Goal: Use online tool/utility: Utilize a website feature to perform a specific function

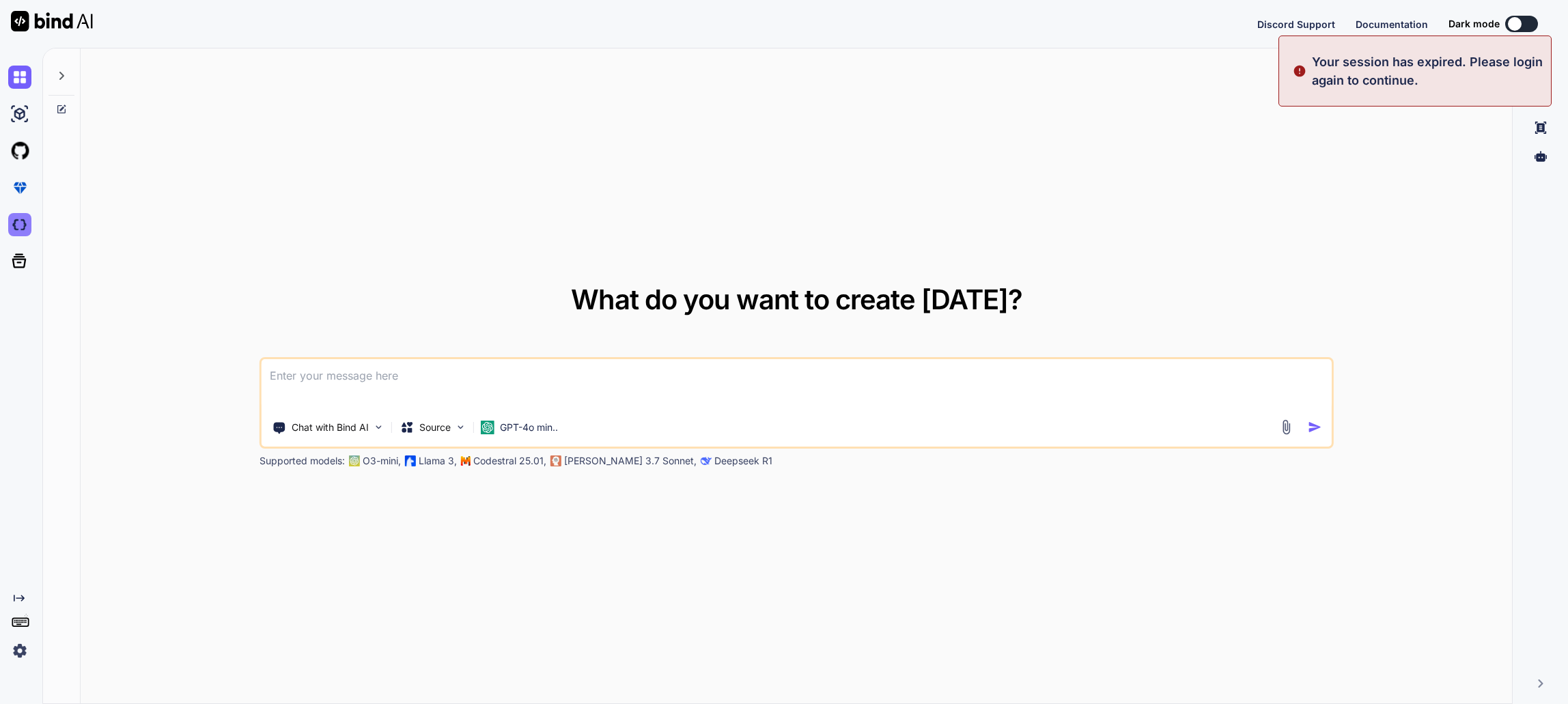
click at [25, 183] on img at bounding box center [20, 188] width 23 height 23
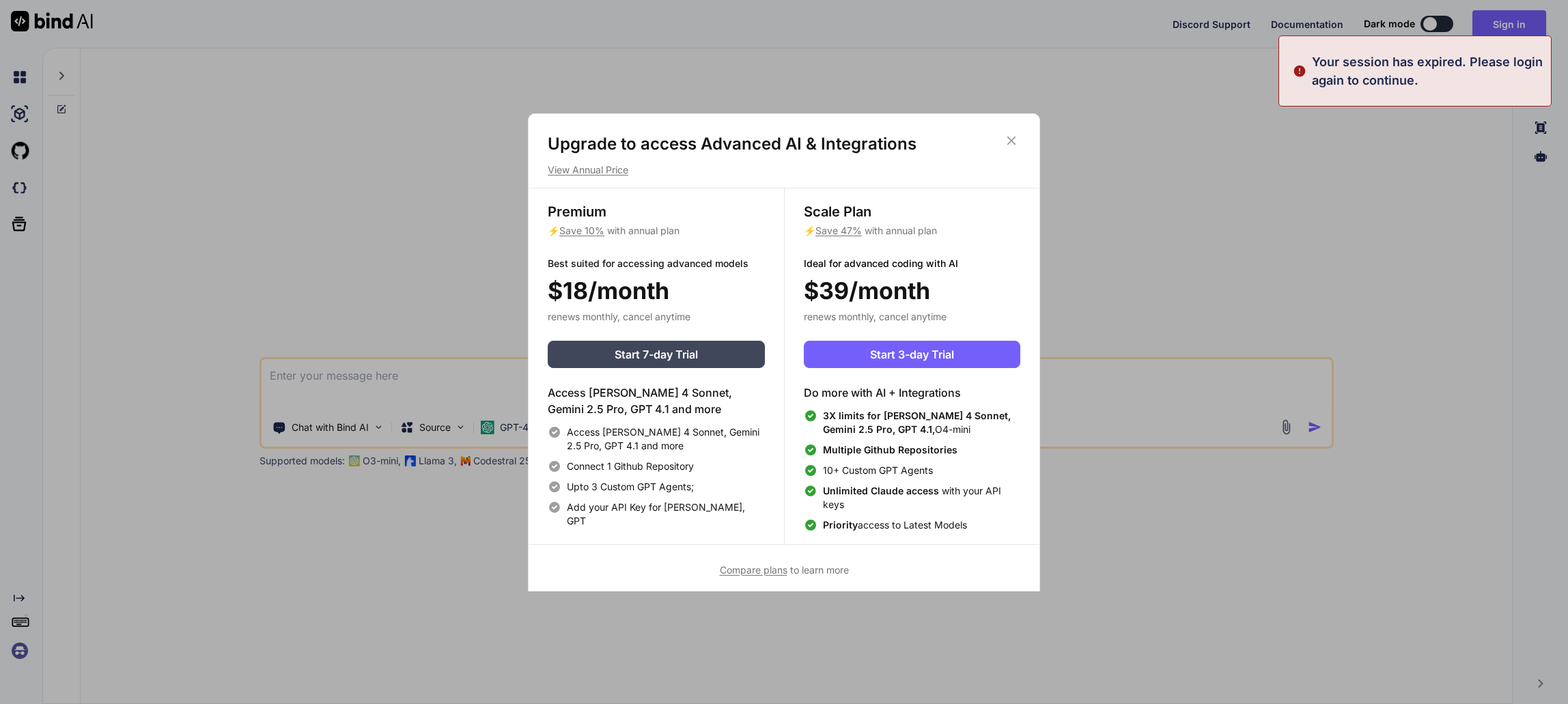
type textarea "x"
click at [1013, 139] on icon at bounding box center [1012, 140] width 9 height 9
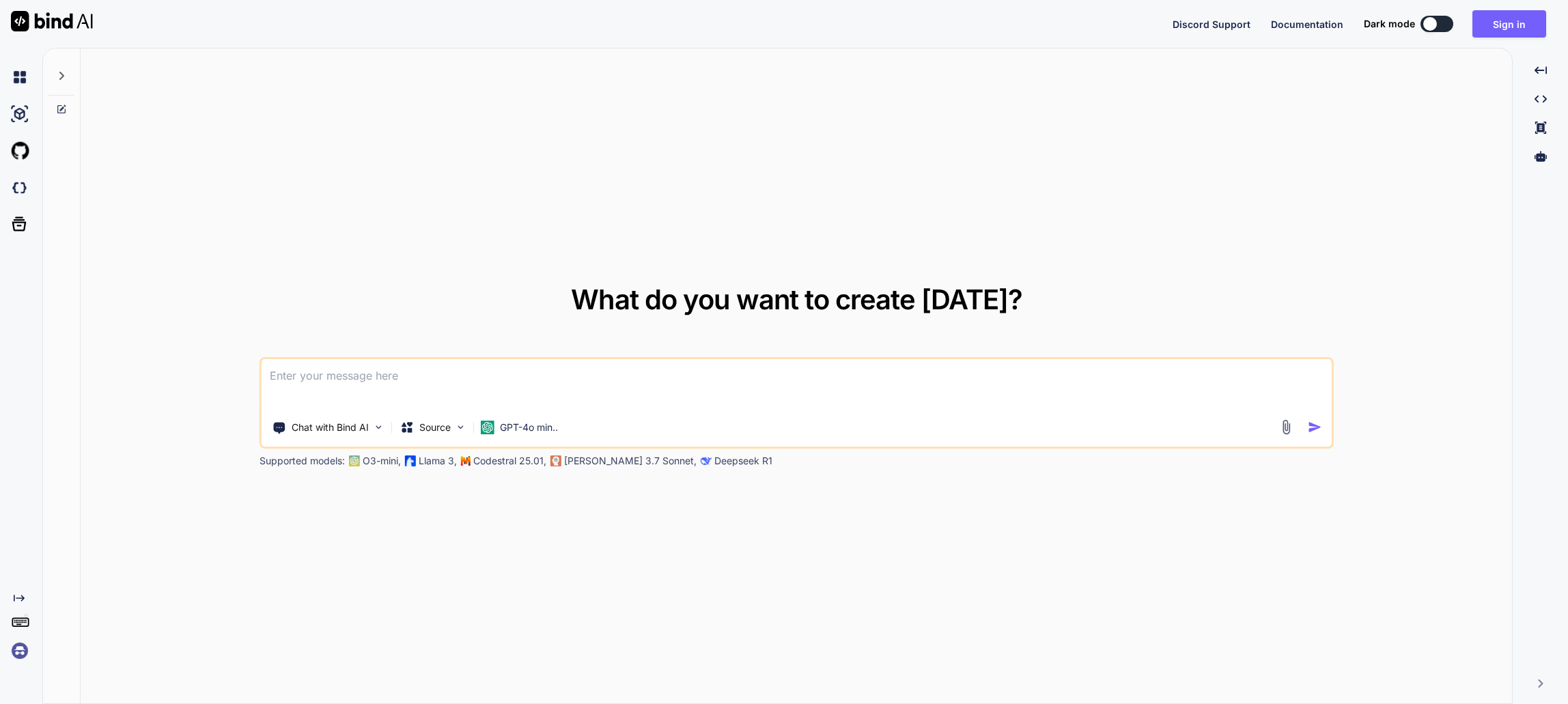
click at [16, 656] on img at bounding box center [20, 651] width 23 height 23
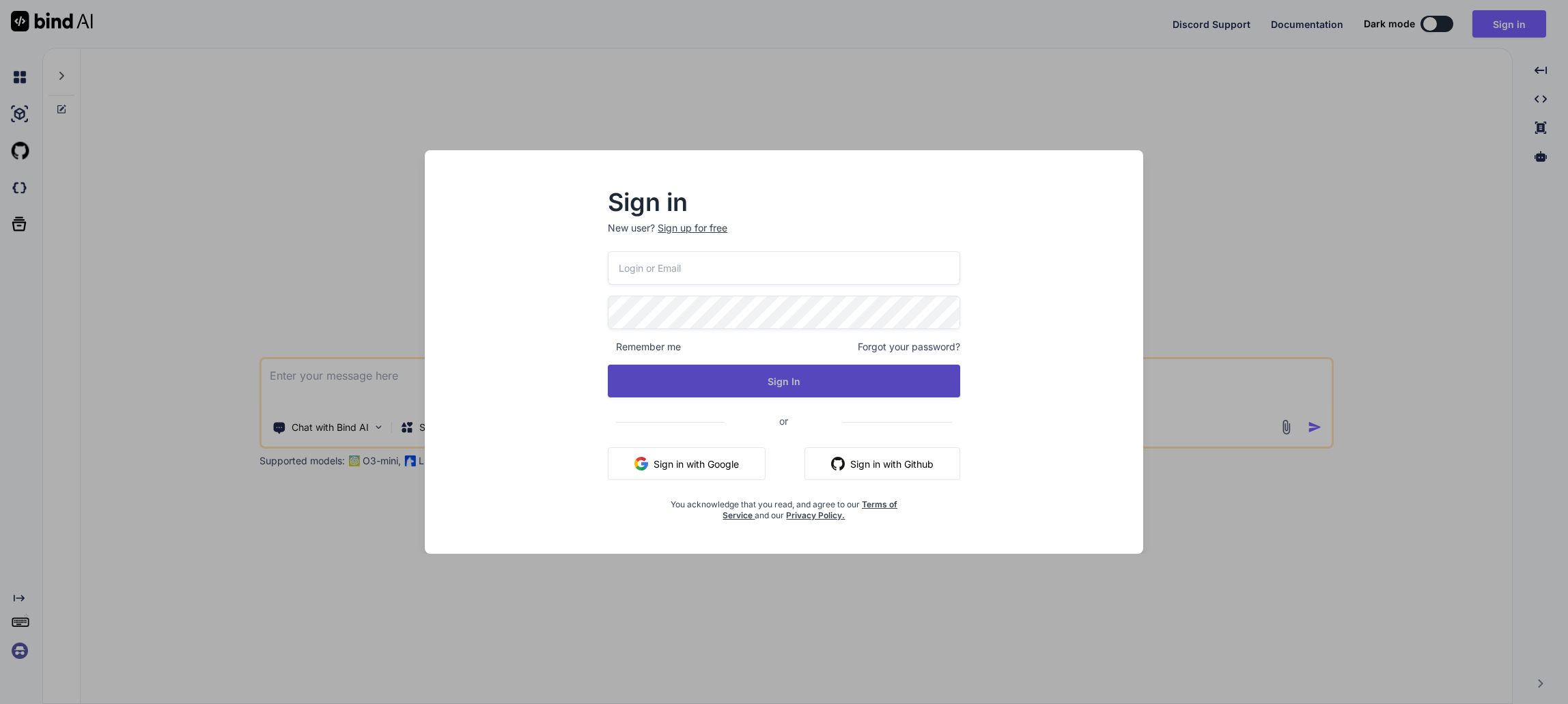
type input "[EMAIL_ADDRESS][DOMAIN_NAME]"
drag, startPoint x: 779, startPoint y: 385, endPoint x: 794, endPoint y: 387, distance: 15.1
click at [779, 387] on button "Sign In" at bounding box center [784, 381] width 352 height 33
click at [766, 370] on button "Sign In" at bounding box center [784, 381] width 352 height 33
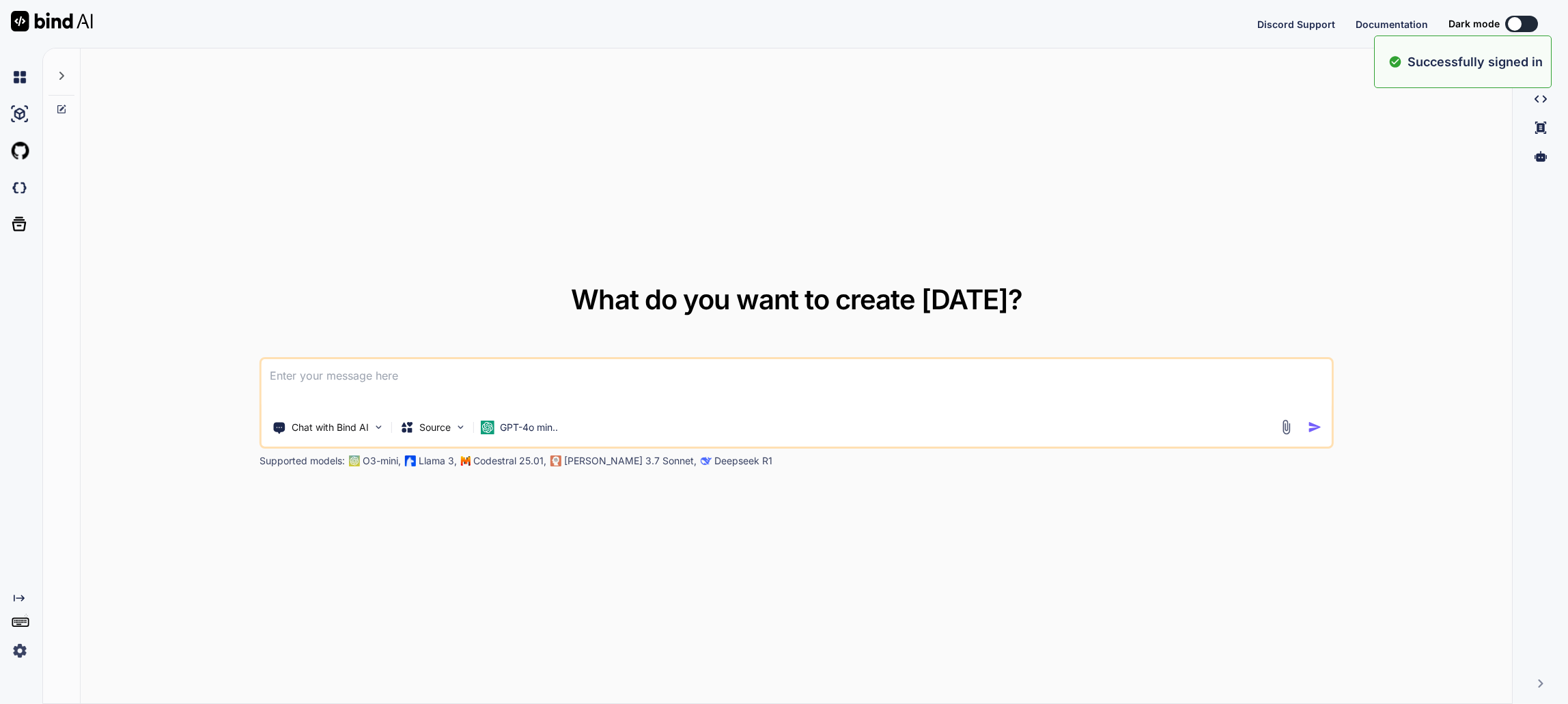
click at [18, 654] on img at bounding box center [20, 651] width 23 height 23
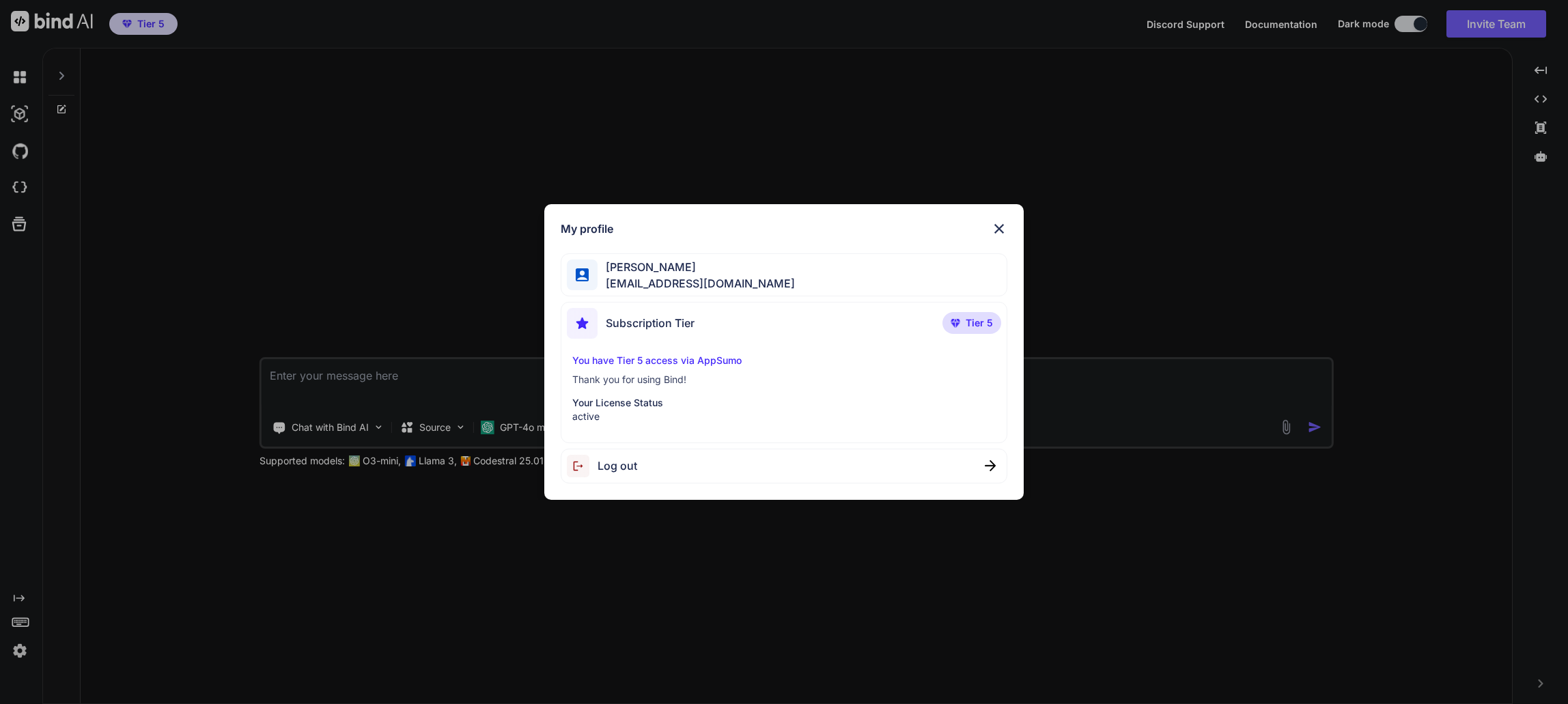
type textarea "x"
click at [1004, 232] on img at bounding box center [999, 228] width 16 height 16
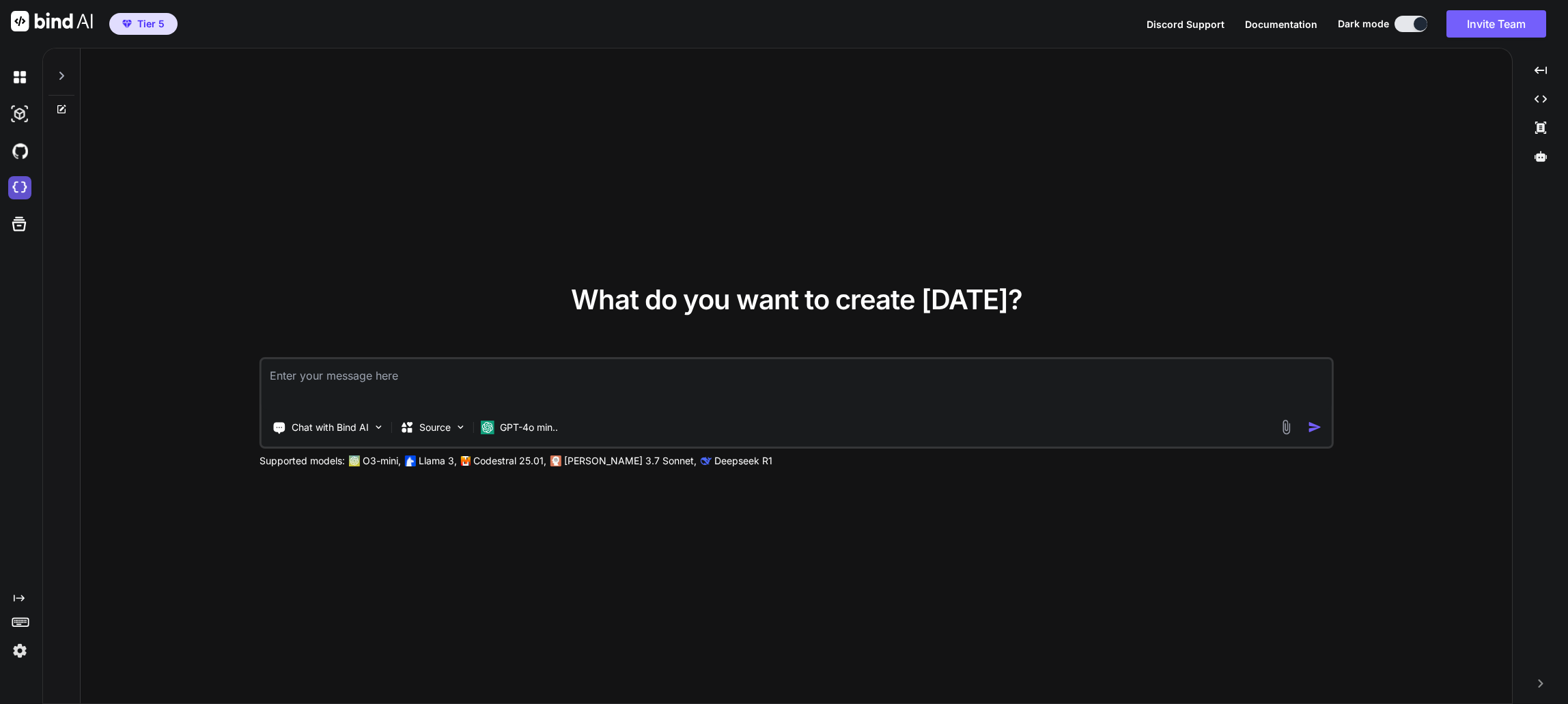
click at [23, 185] on img at bounding box center [20, 188] width 23 height 23
click at [541, 426] on p "GPT-4o min.." at bounding box center [529, 427] width 58 height 14
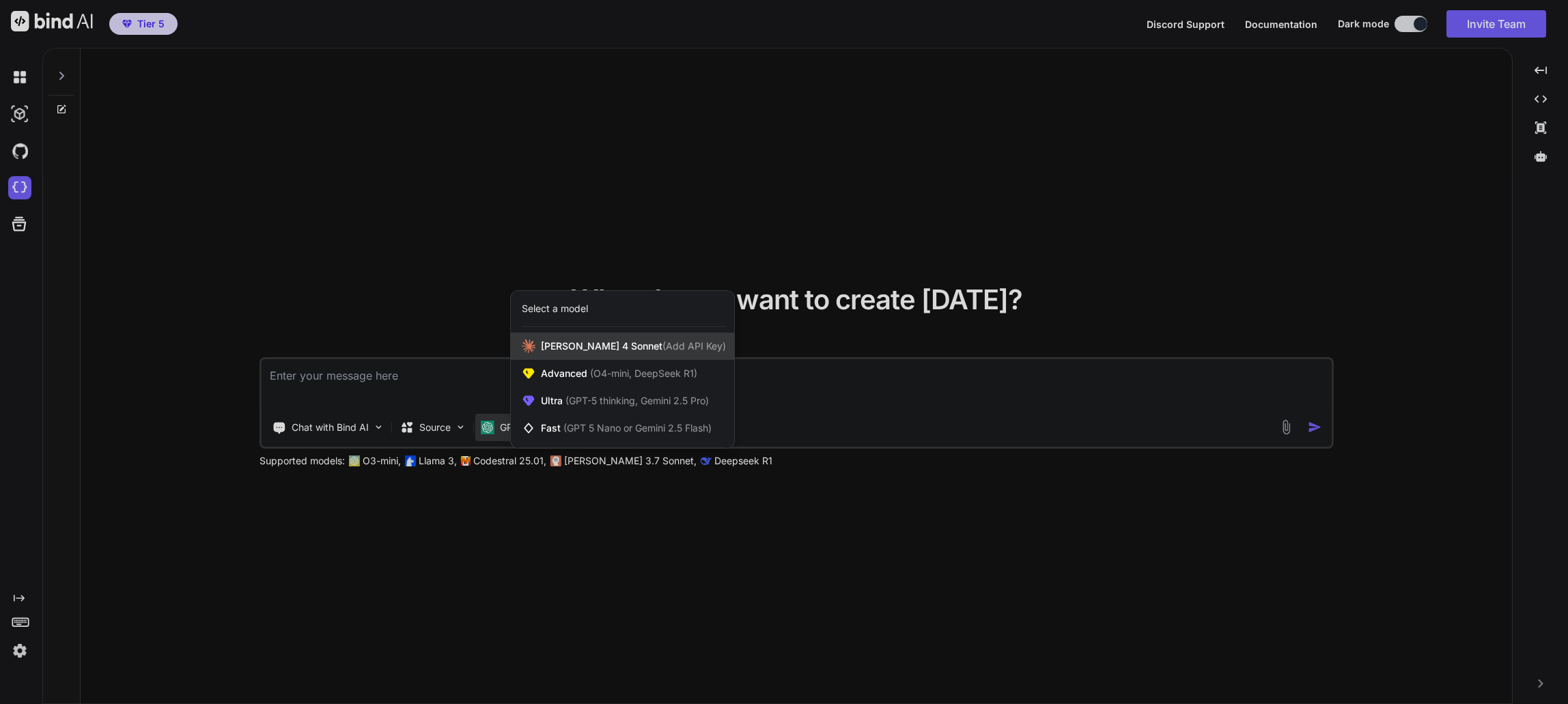
click at [662, 352] on span "(Add API Key)" at bounding box center [694, 346] width 64 height 11
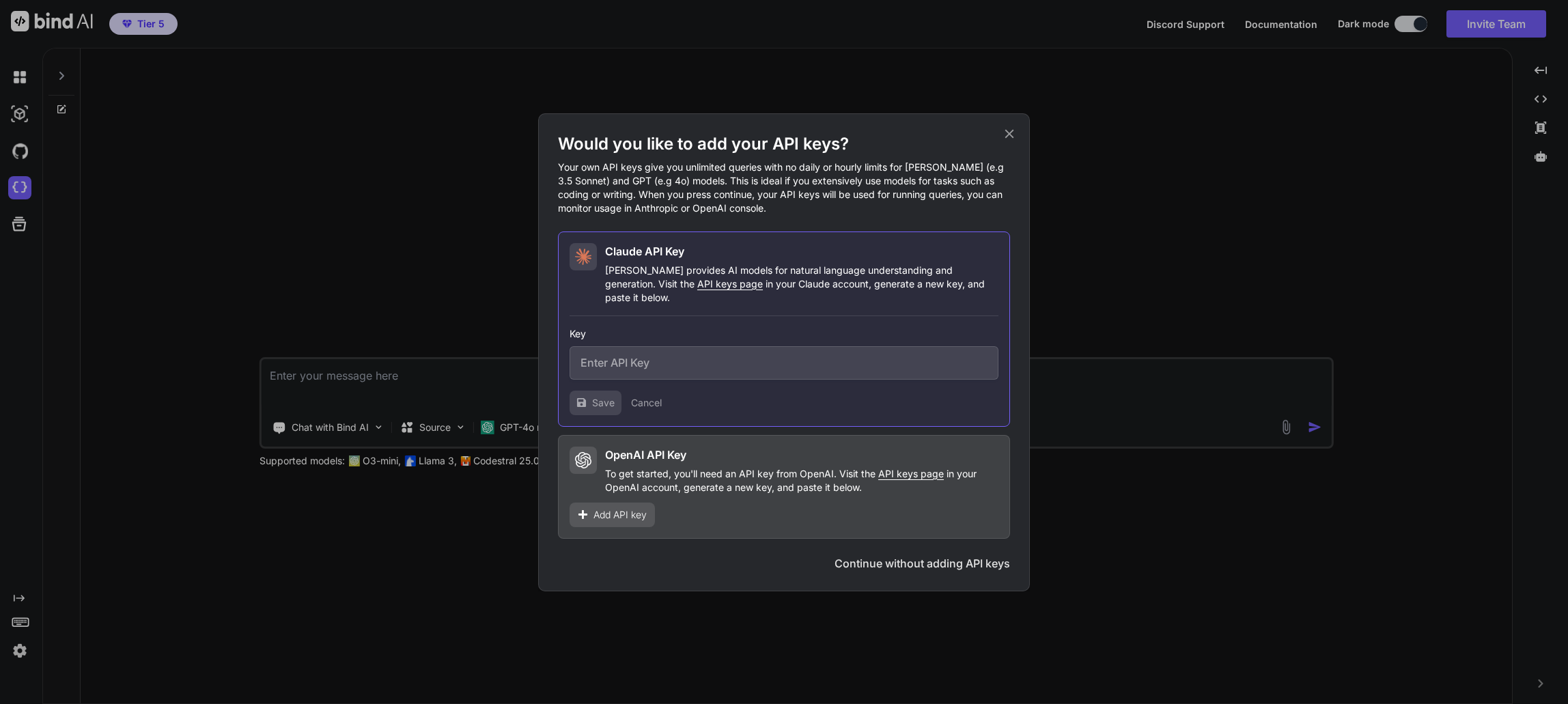
click at [772, 272] on p "[PERSON_NAME] provides AI models for natural language understanding and generat…" at bounding box center [802, 284] width 393 height 41
click at [1004, 141] on icon at bounding box center [1009, 134] width 15 height 15
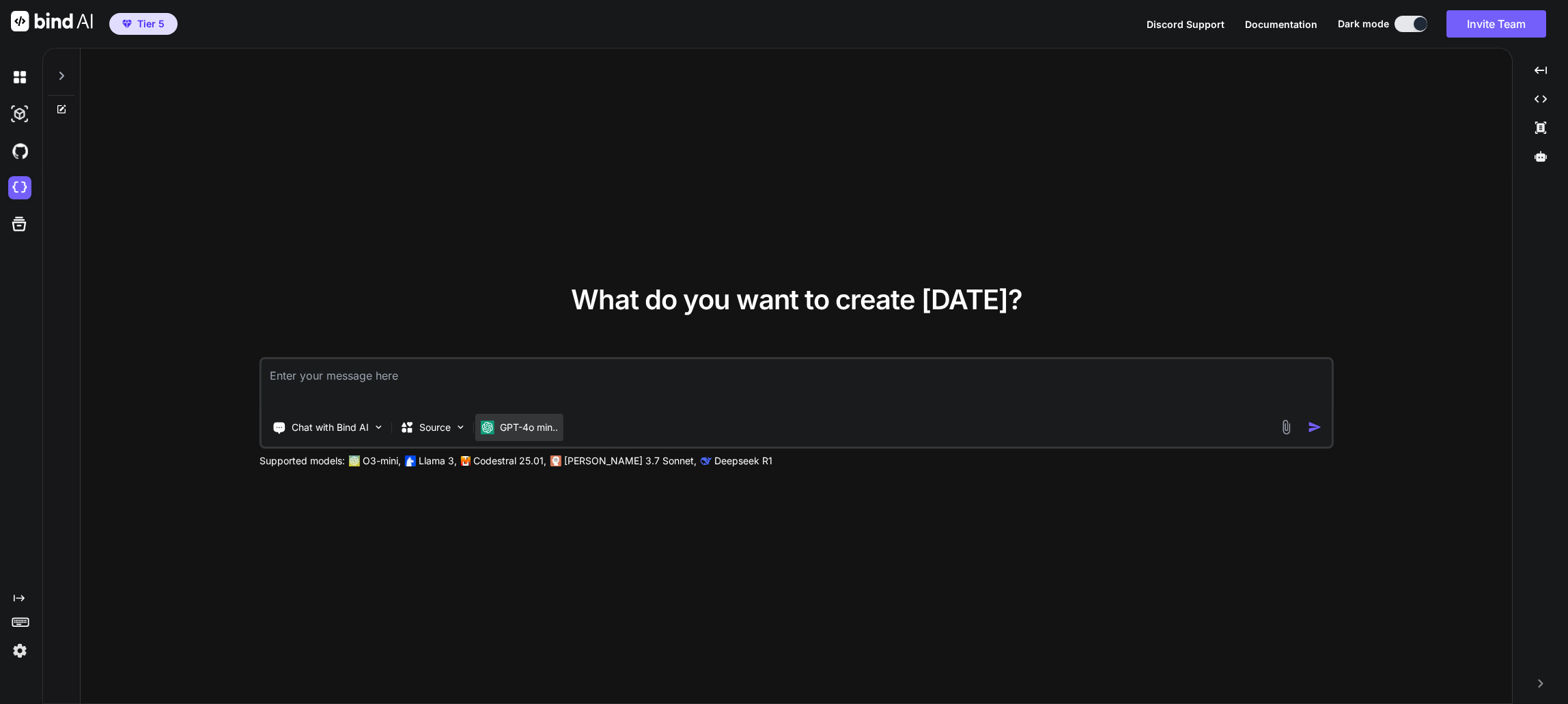
click at [534, 429] on p "GPT-4o min.." at bounding box center [529, 427] width 58 height 14
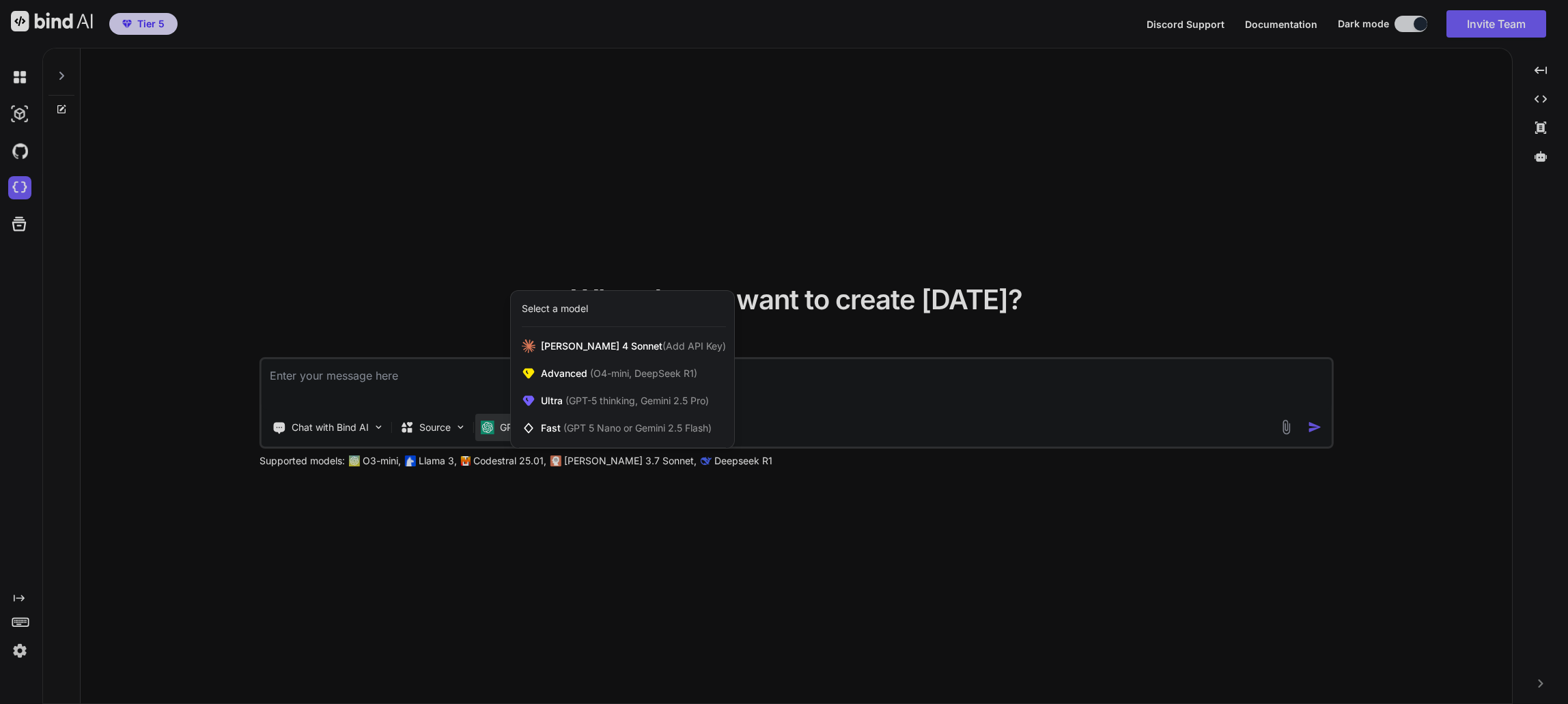
click at [461, 428] on div at bounding box center [784, 352] width 1568 height 704
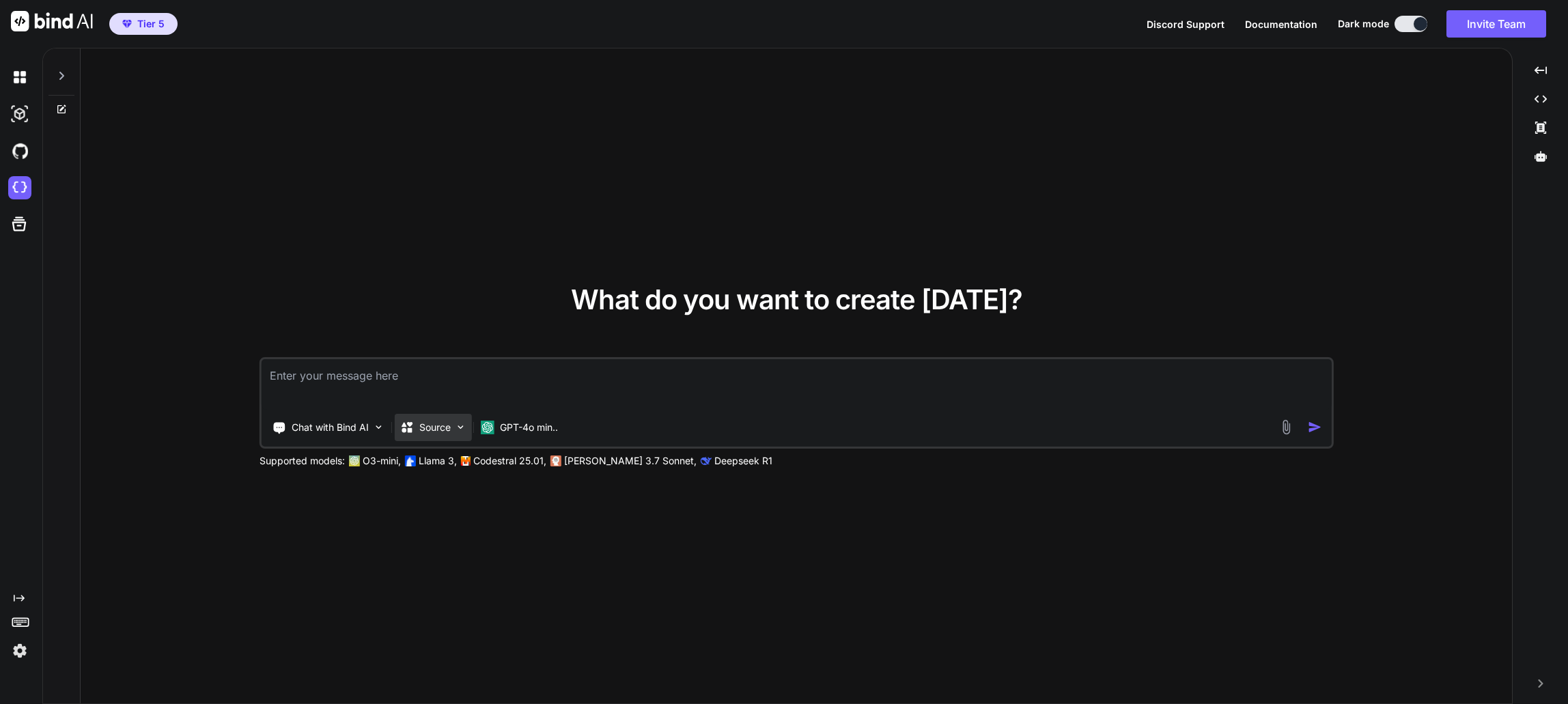
click at [461, 428] on img at bounding box center [461, 427] width 11 height 11
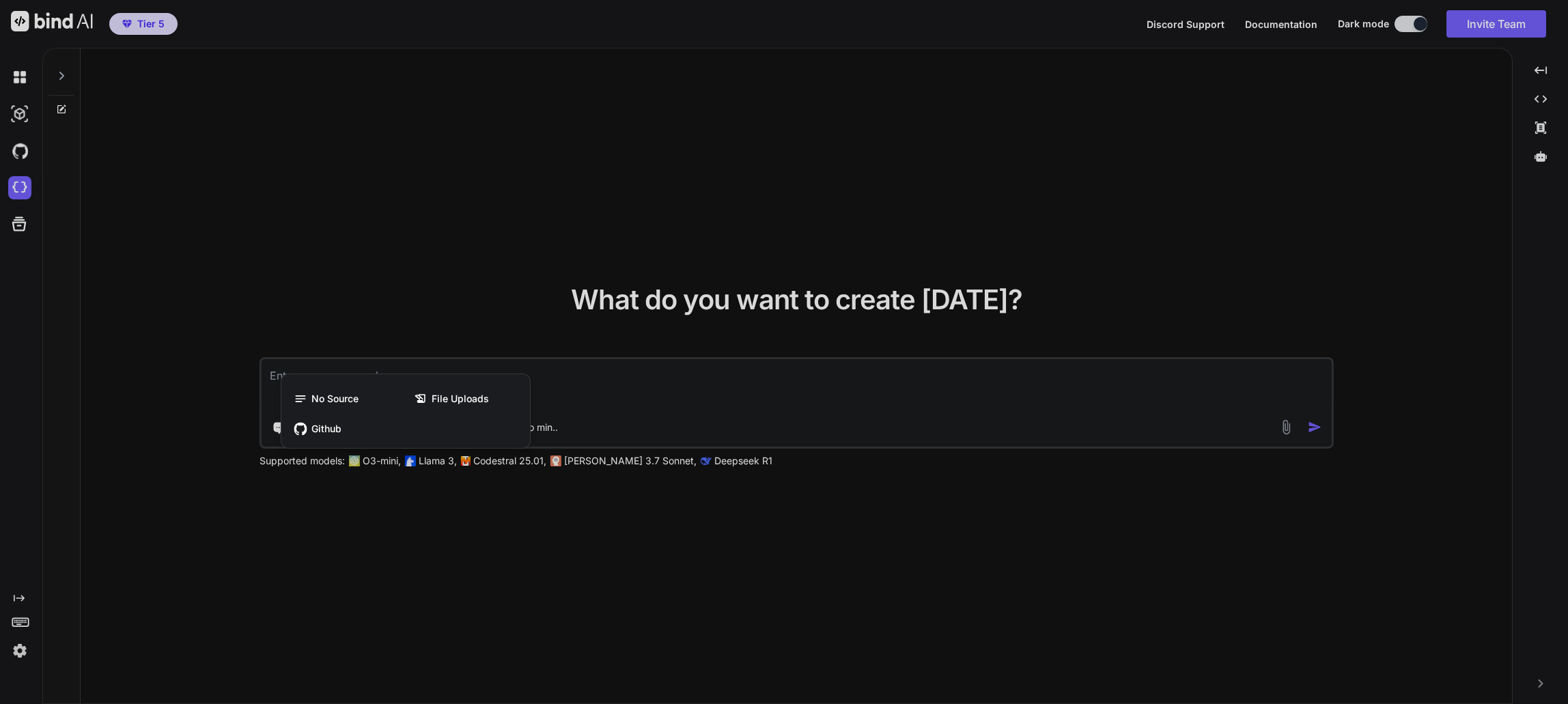
drag, startPoint x: 393, startPoint y: 554, endPoint x: 389, endPoint y: 520, distance: 34.2
click at [393, 553] on div at bounding box center [784, 352] width 1568 height 704
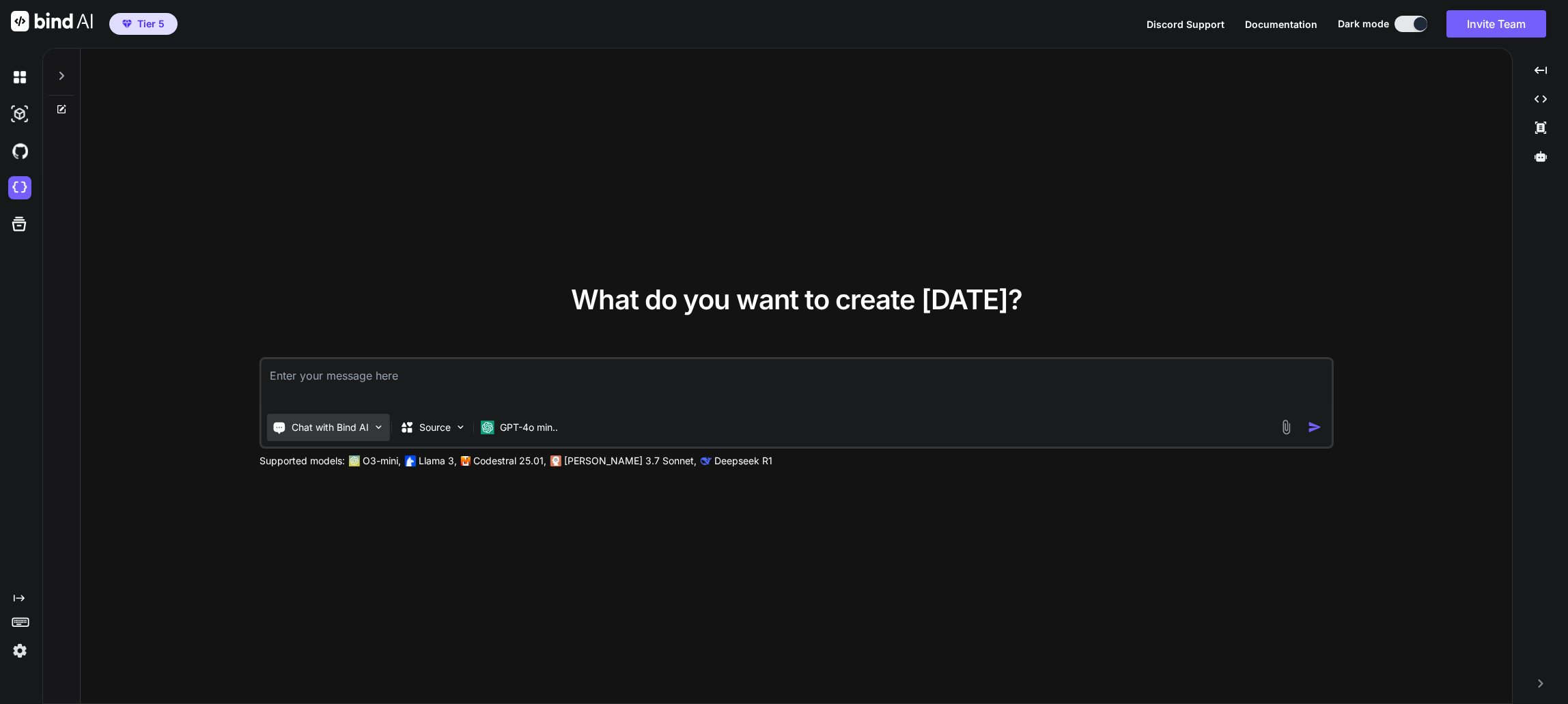
click at [382, 422] on img at bounding box center [379, 427] width 11 height 11
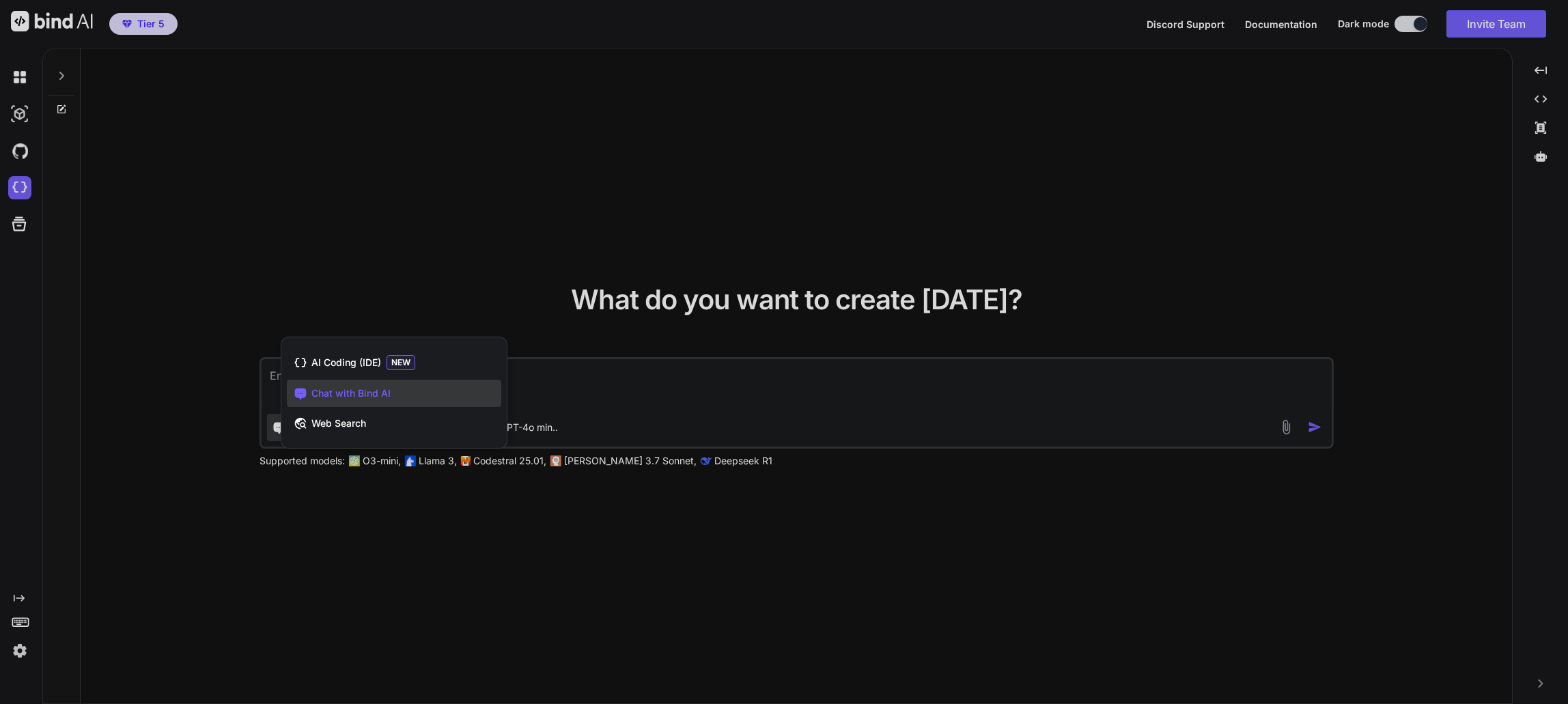
click at [623, 556] on div at bounding box center [784, 352] width 1568 height 704
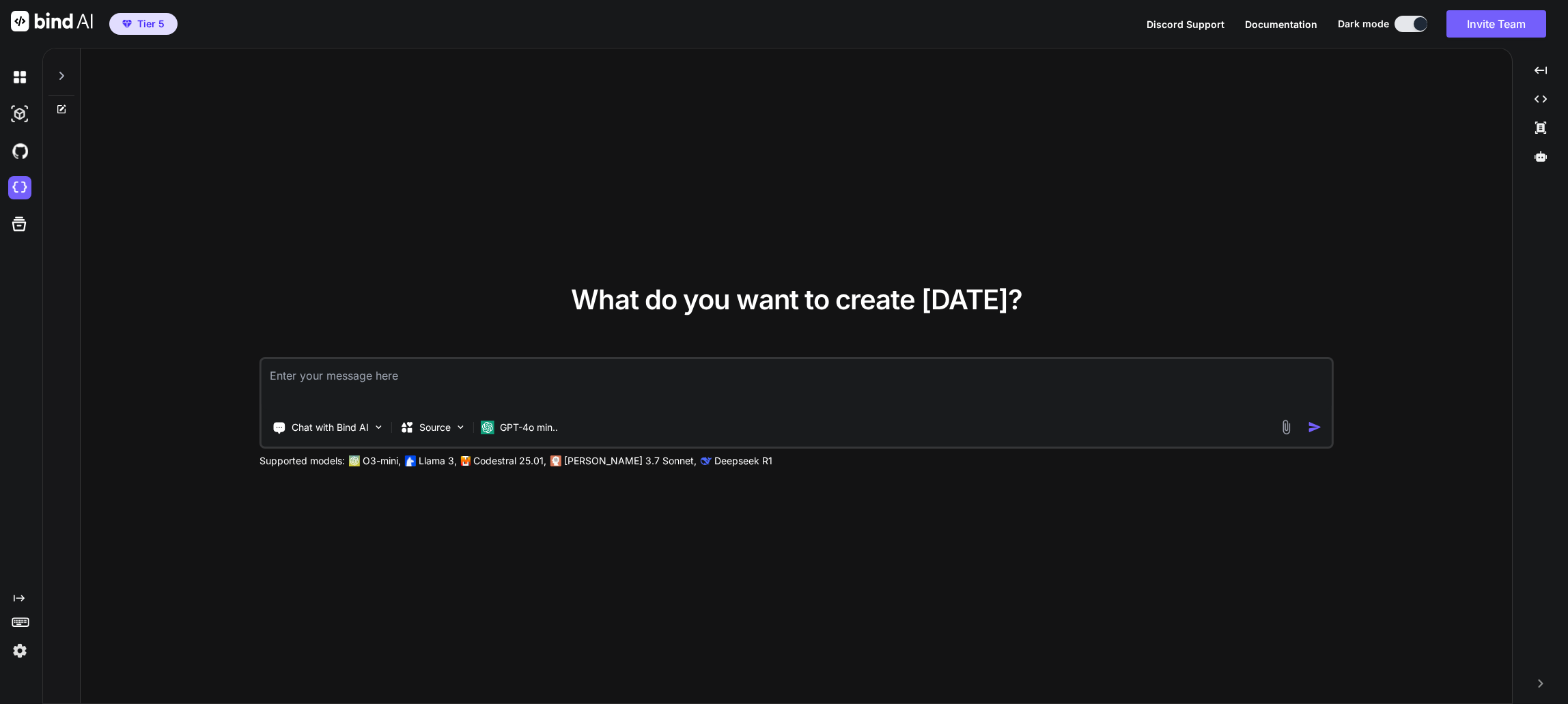
click at [618, 463] on p "[PERSON_NAME] 3.7 Sonnet," at bounding box center [631, 461] width 132 height 14
click at [518, 432] on p "GPT-4o min.." at bounding box center [529, 427] width 58 height 14
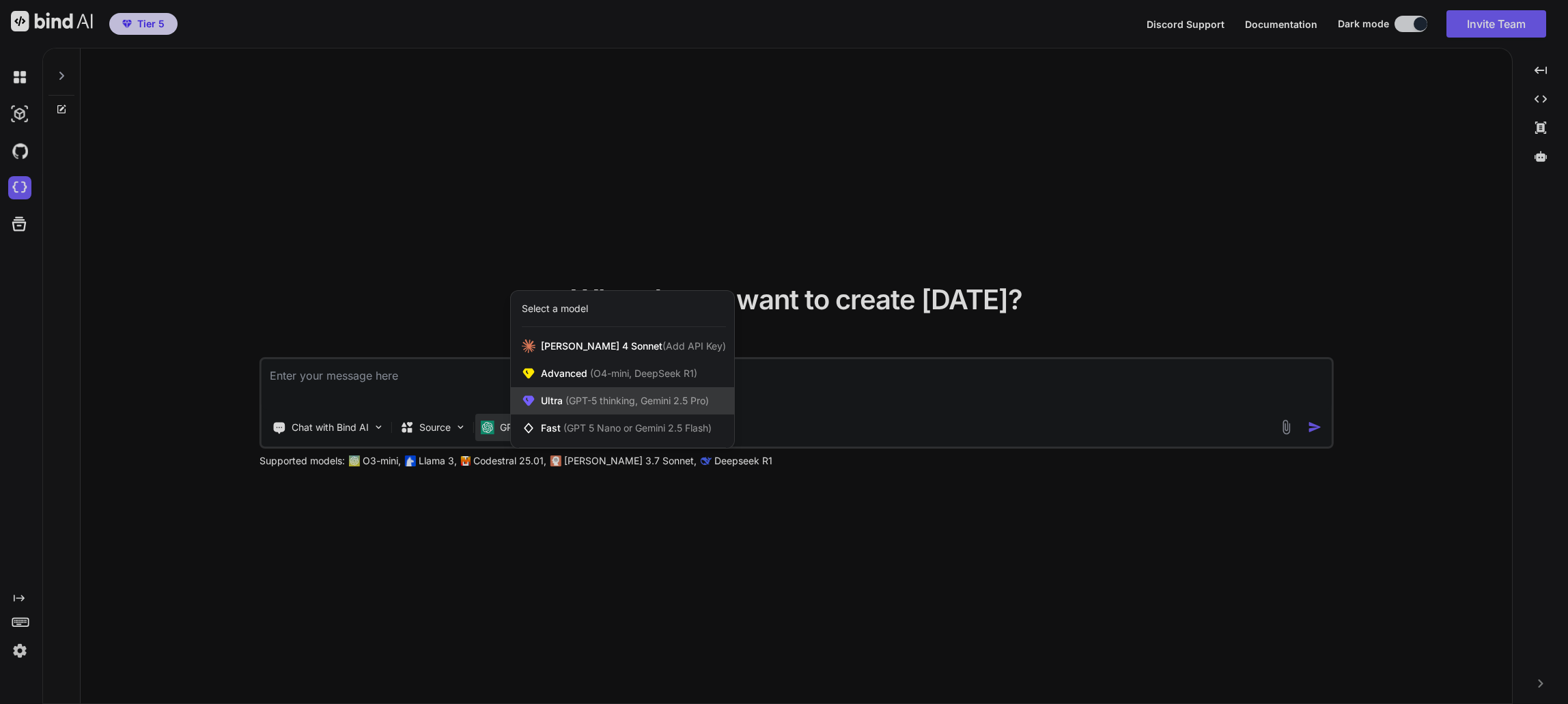
click at [672, 399] on span "(GPT-5 thinking, Gemini 2.5 Pro)" at bounding box center [636, 401] width 146 height 11
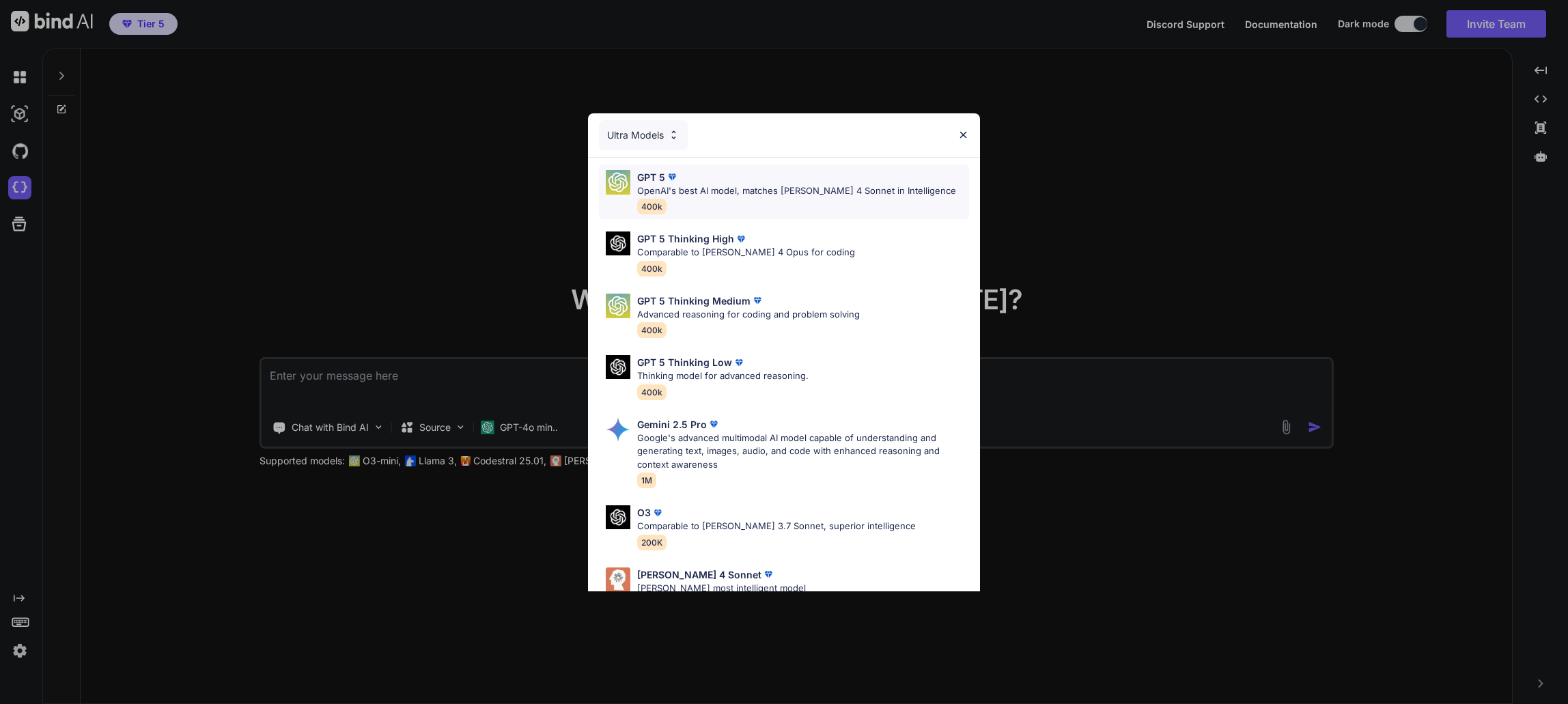
click at [680, 188] on p "OpenAI's best AI model, matches [PERSON_NAME] 4 Sonnet in Intelligence" at bounding box center [796, 191] width 319 height 14
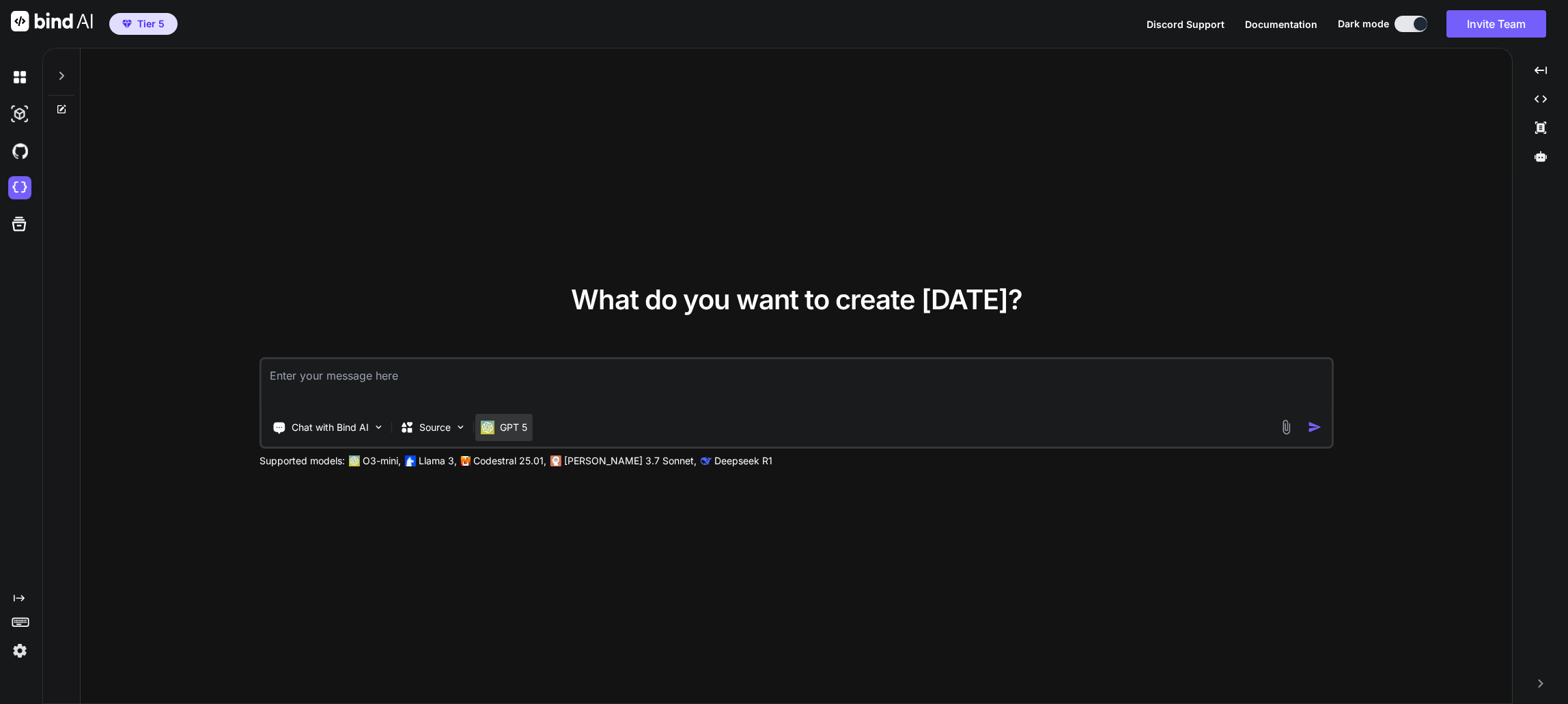
click at [500, 428] on div "GPT 5" at bounding box center [503, 427] width 47 height 14
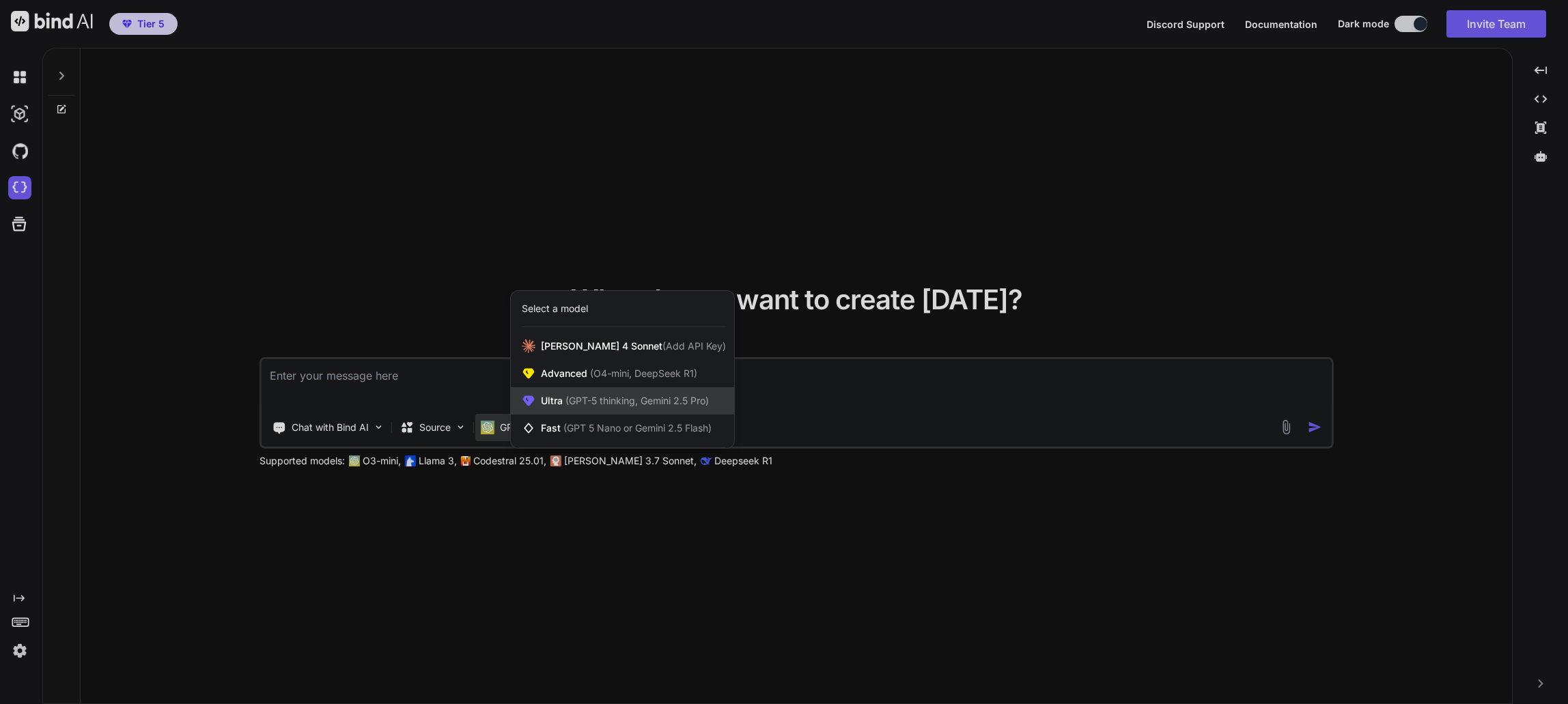
click at [641, 392] on div "Ultra (GPT-5 thinking, Gemini 2.5 Pro)" at bounding box center [622, 401] width 224 height 27
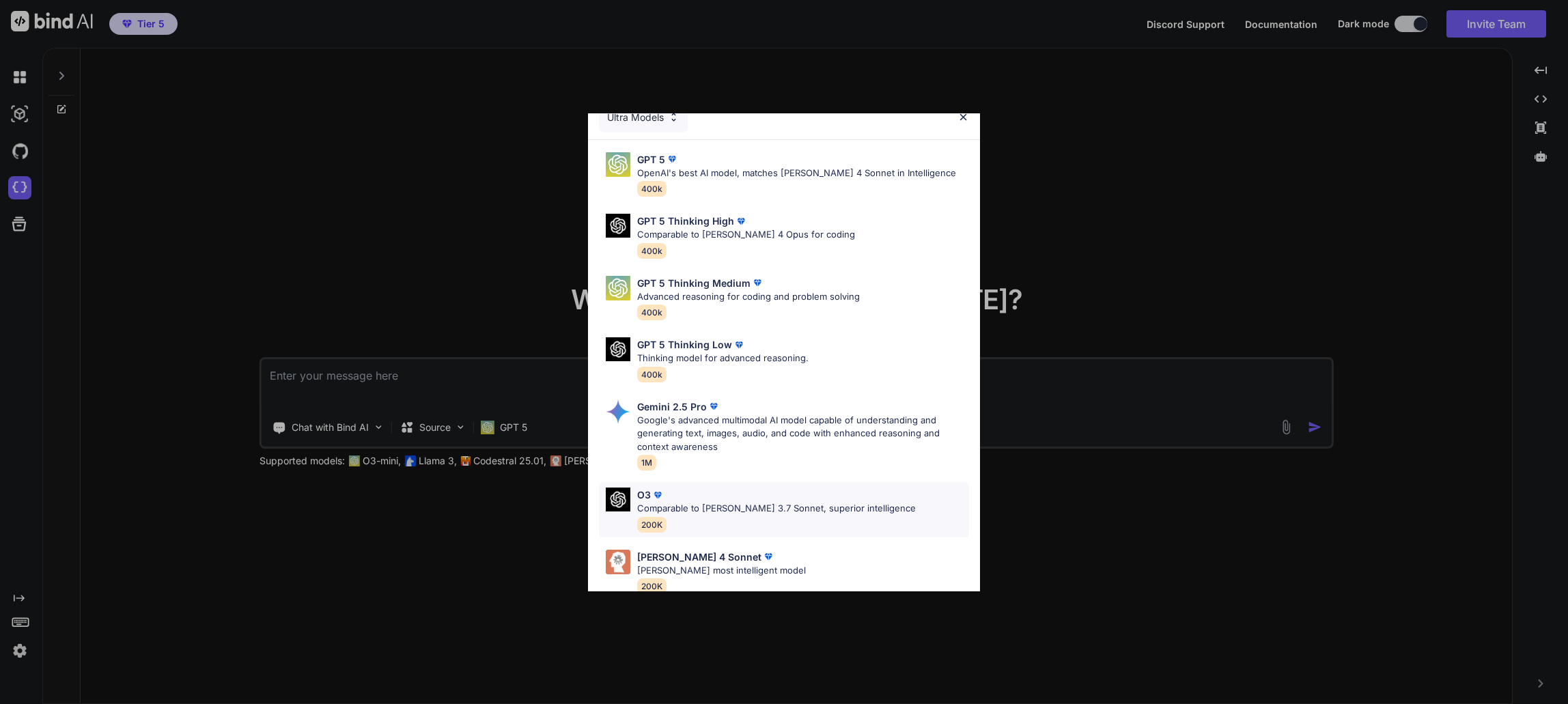
scroll to position [98, 0]
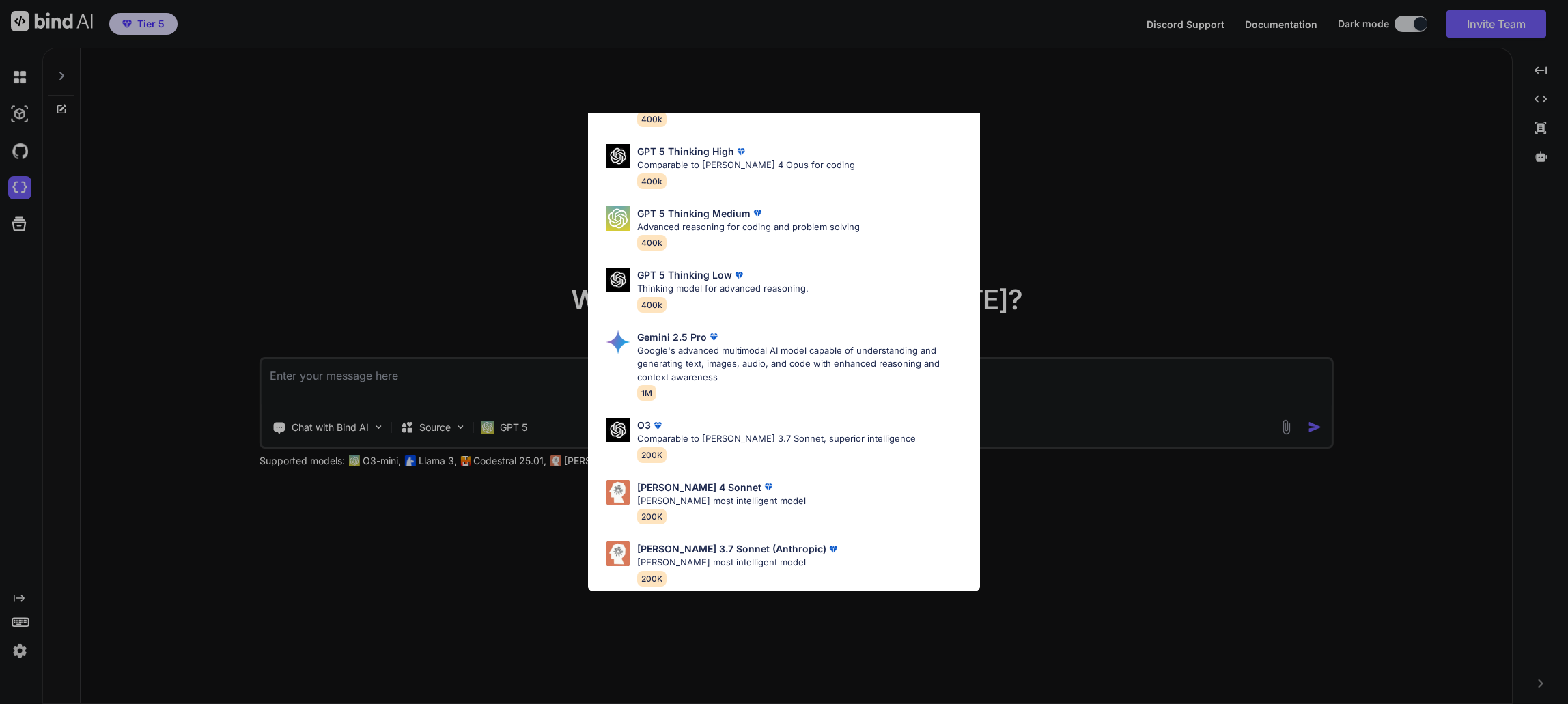
click at [703, 483] on p "[PERSON_NAME] 4 Sonnet" at bounding box center [699, 488] width 124 height 15
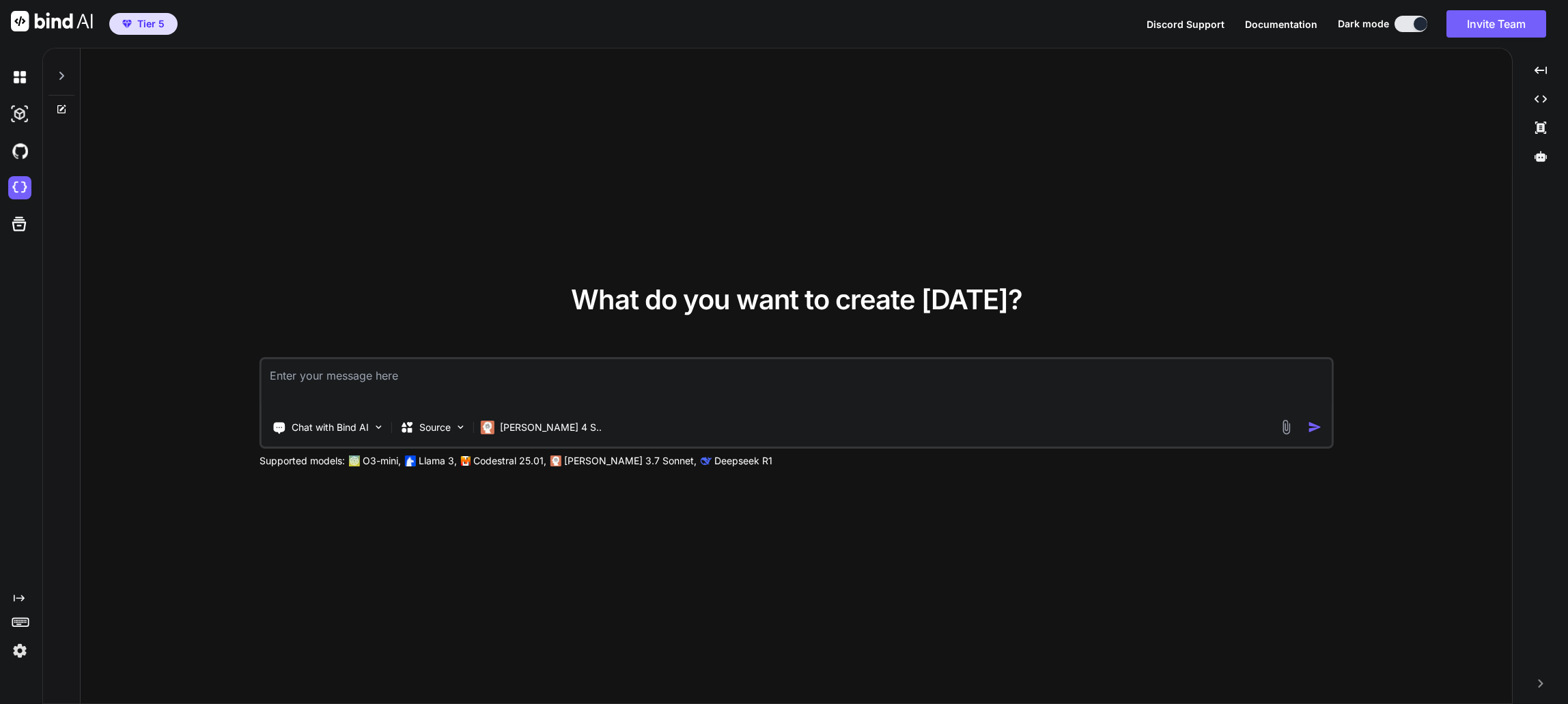
click at [472, 374] on textarea at bounding box center [796, 384] width 1070 height 51
type textarea "hazme un articulo sobre como lña ia esta impactando en elmercado laboral"
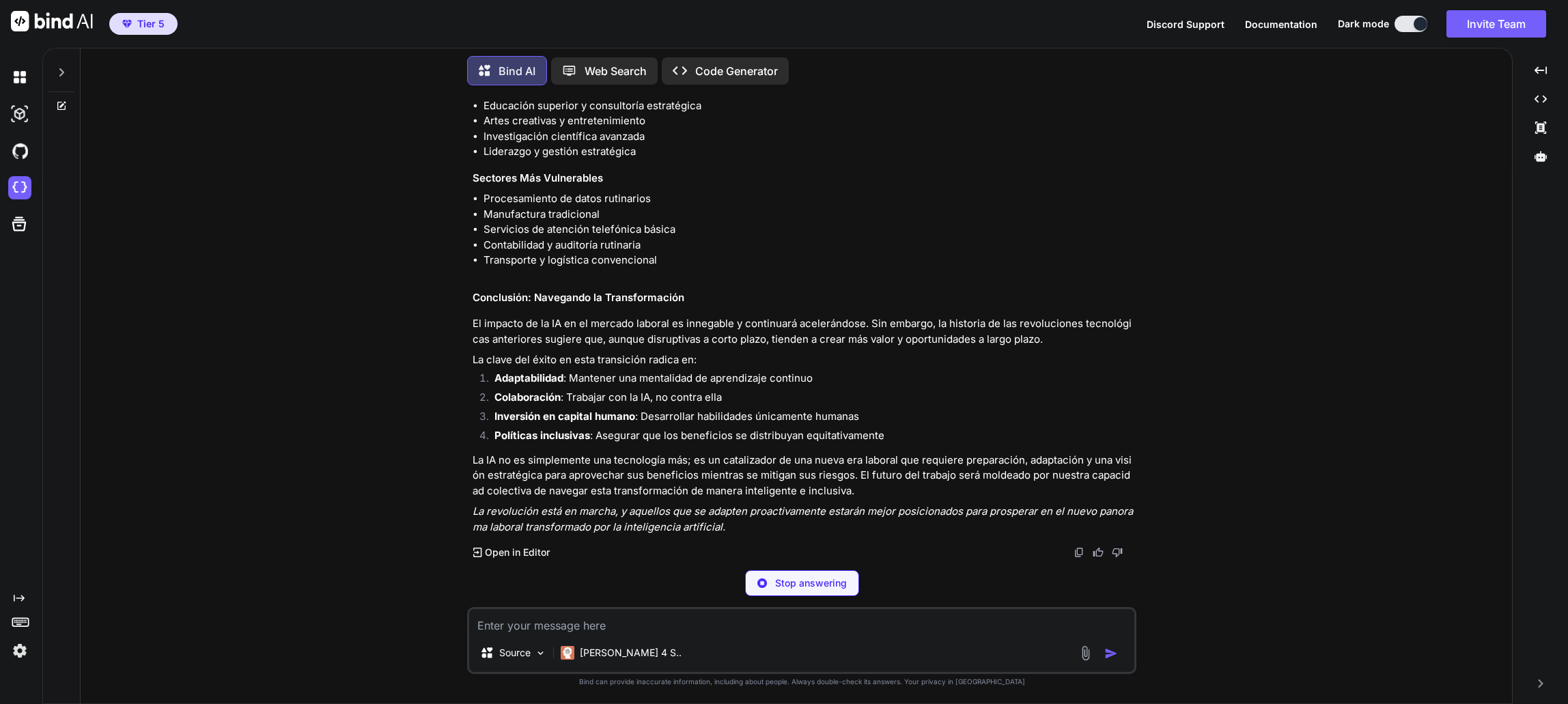
scroll to position [1999, 0]
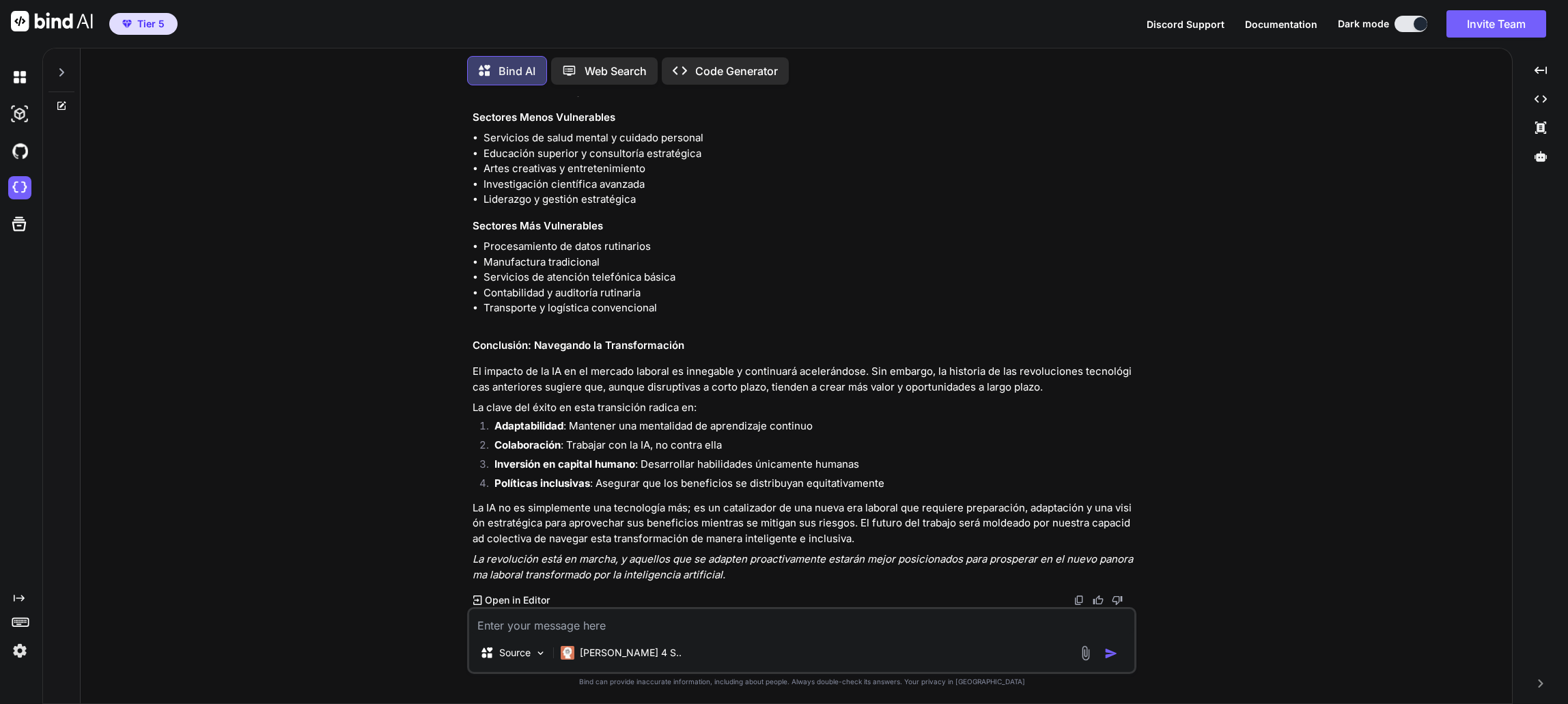
click at [512, 601] on p "Open in Editor" at bounding box center [517, 600] width 65 height 14
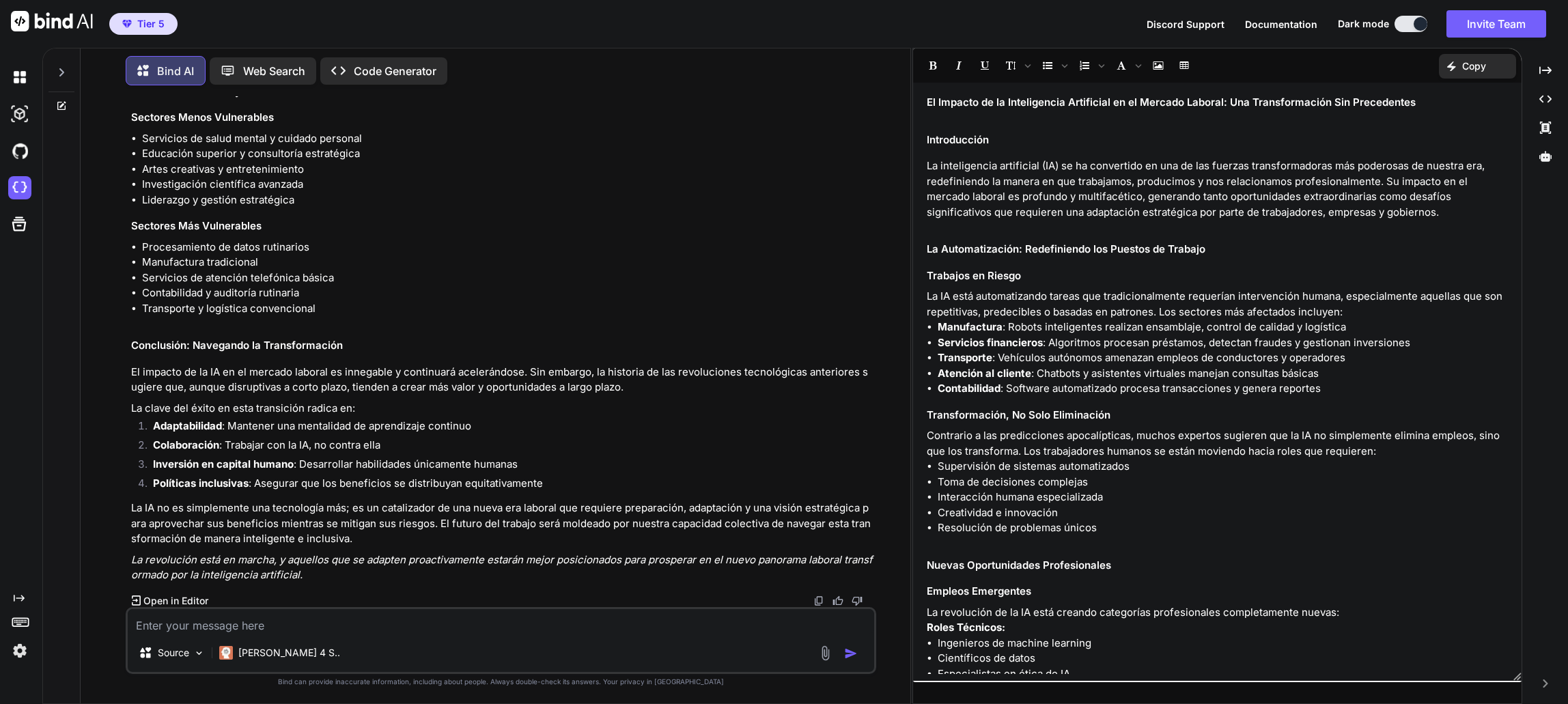
scroll to position [281, 0]
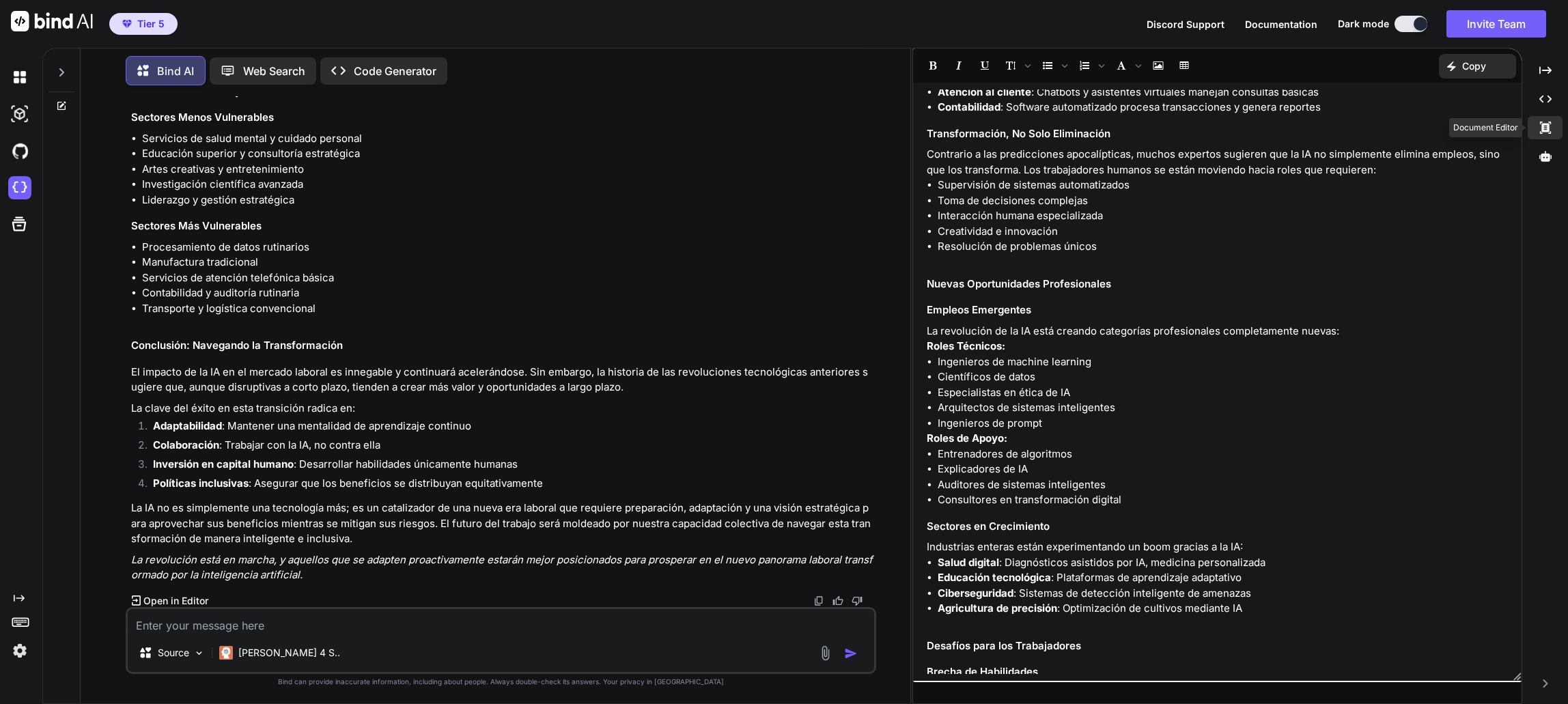
click at [1549, 128] on icon "Created with Pixso." at bounding box center [1545, 127] width 12 height 12
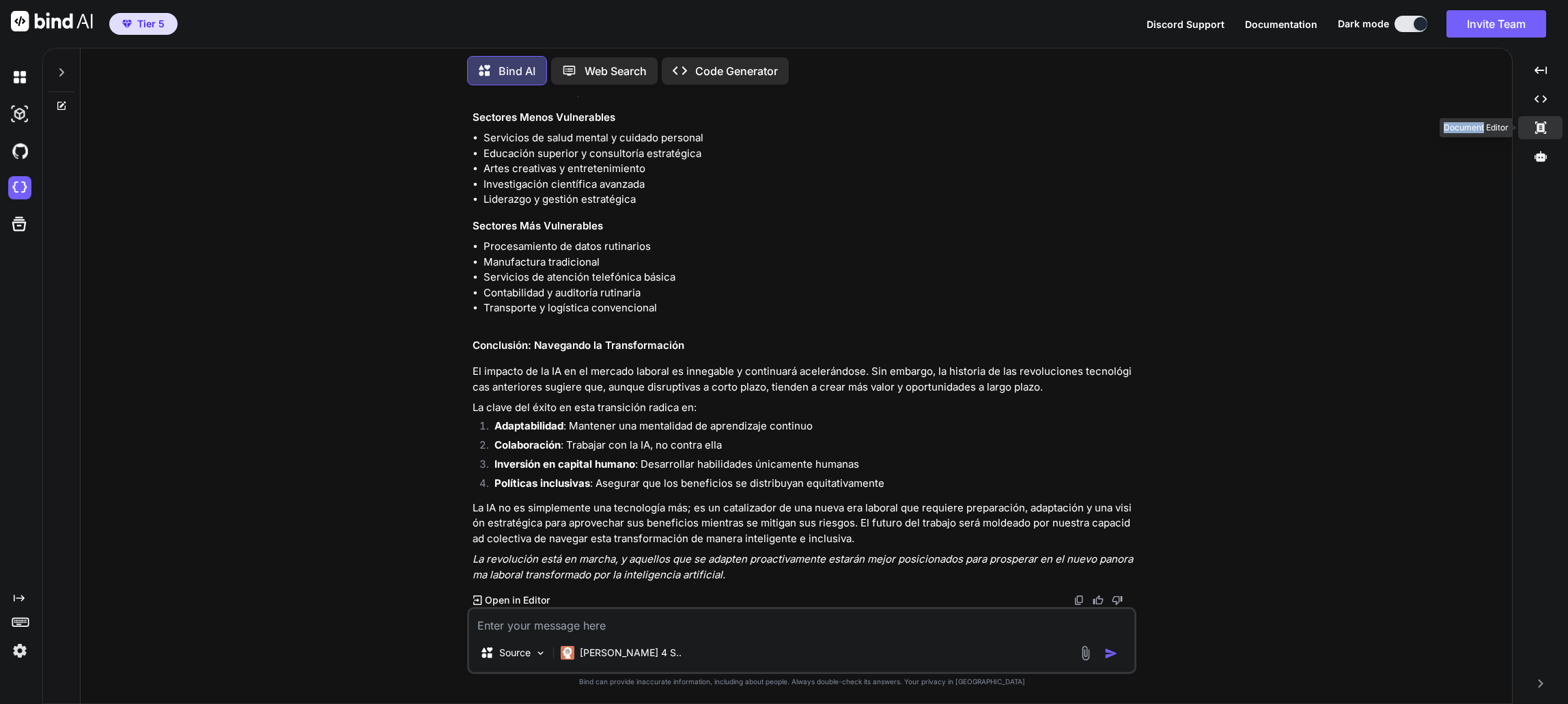
click at [1549, 128] on div "Created with Pixso." at bounding box center [1540, 127] width 44 height 23
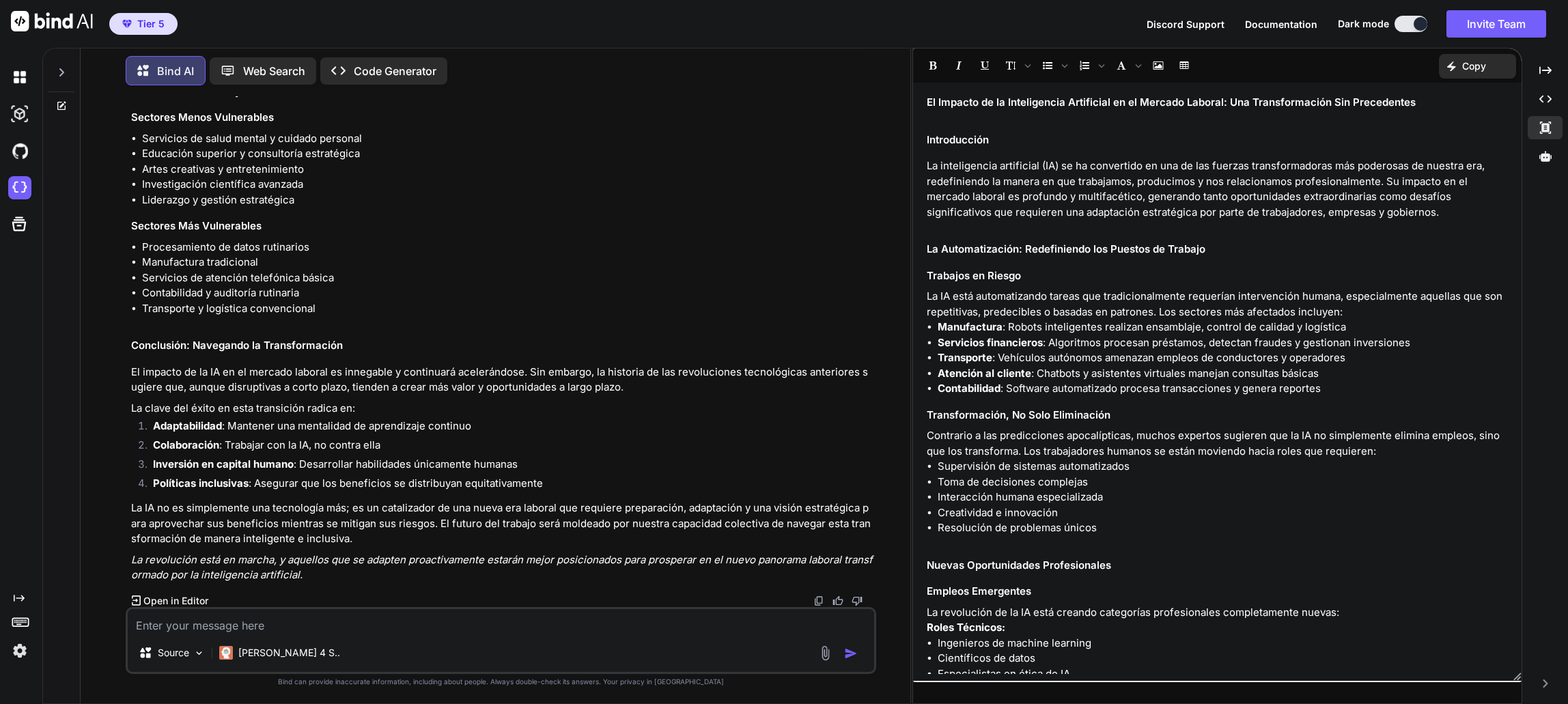
click at [1564, 344] on div "Bind AI Web Search Created with Pixso. Code Generator You hazme un articulo sob…" at bounding box center [805, 376] width 1526 height 657
click at [1548, 92] on div "Created with Pixso." at bounding box center [1545, 99] width 35 height 23
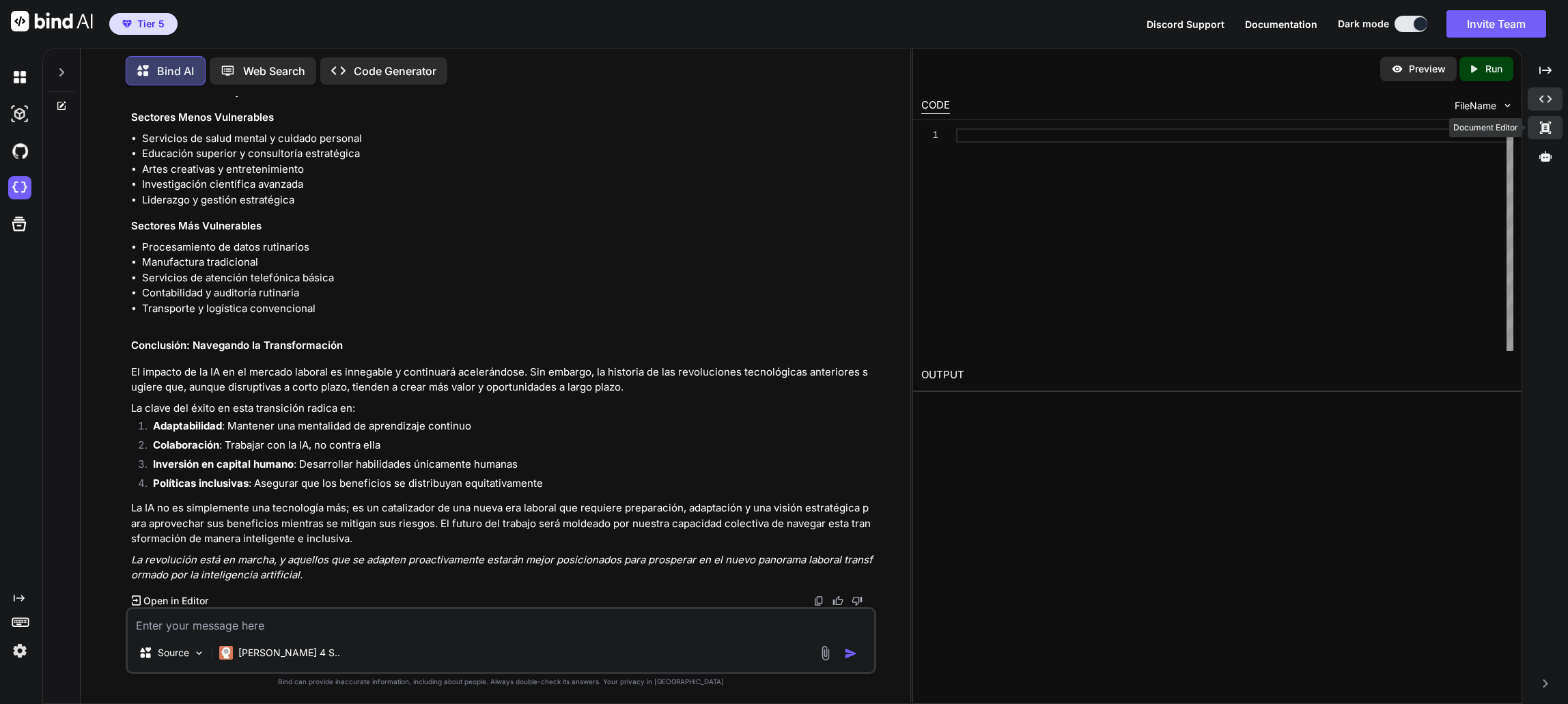
click at [1548, 123] on icon "Created with Pixso." at bounding box center [1545, 127] width 12 height 12
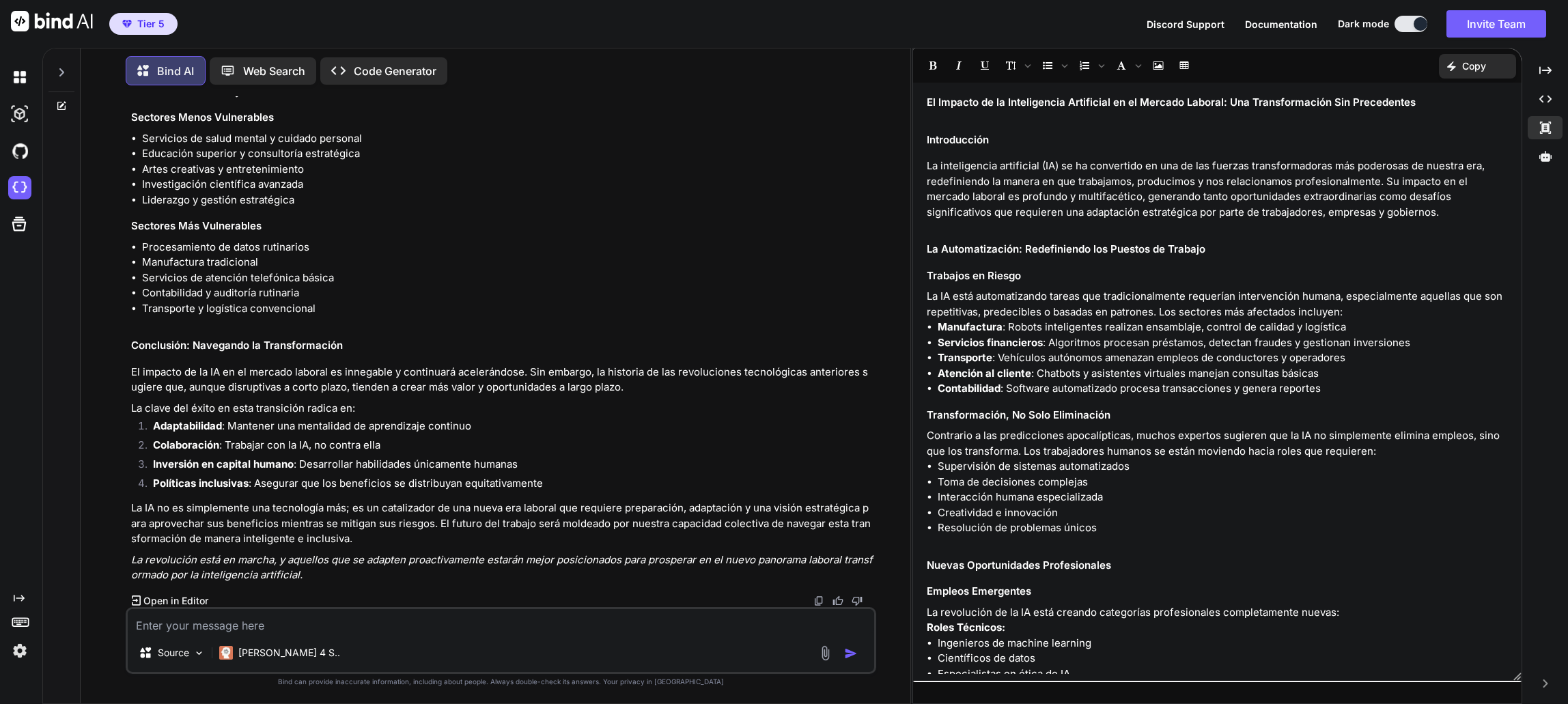
click at [489, 627] on textarea at bounding box center [501, 622] width 746 height 24
type textarea "hazme una pagina interactiva con esta info"
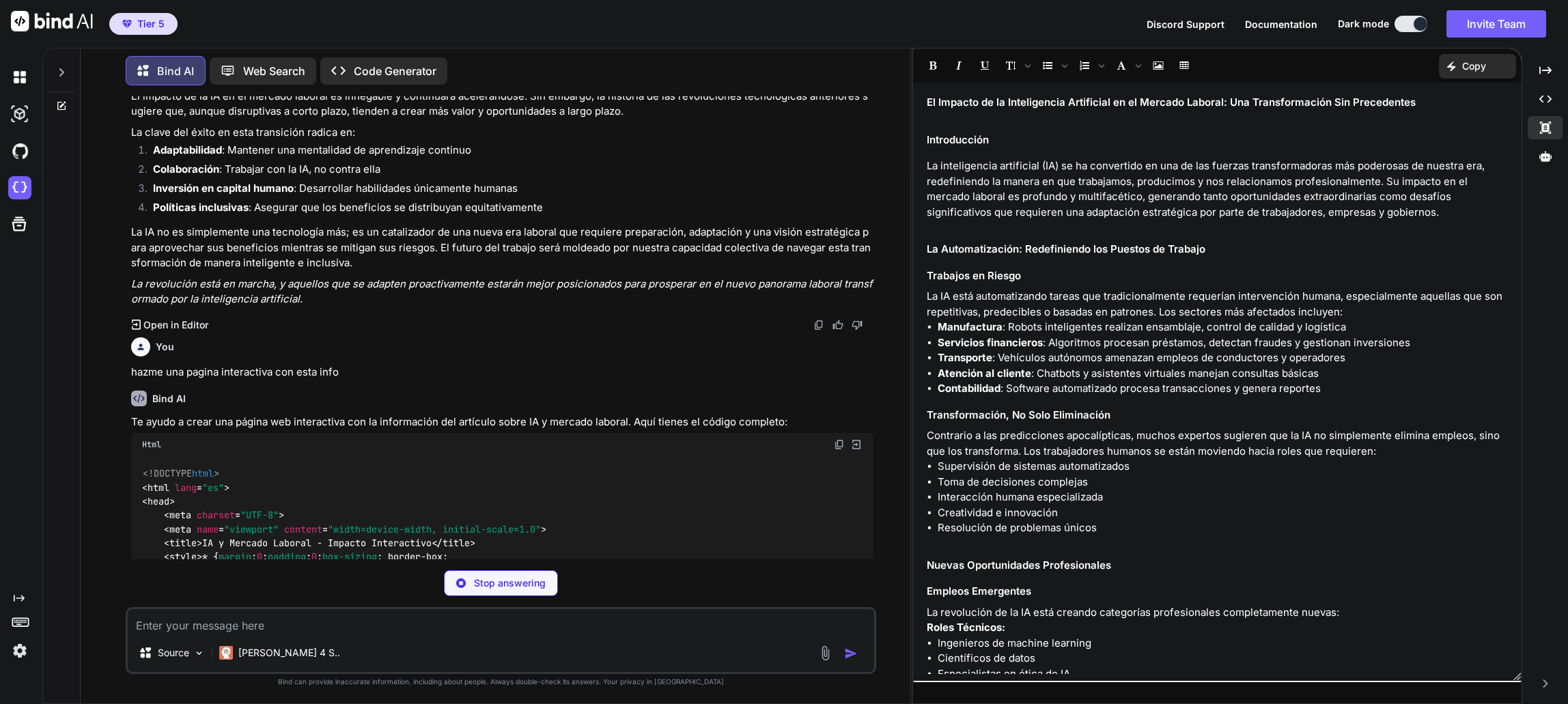
scroll to position [2400, 0]
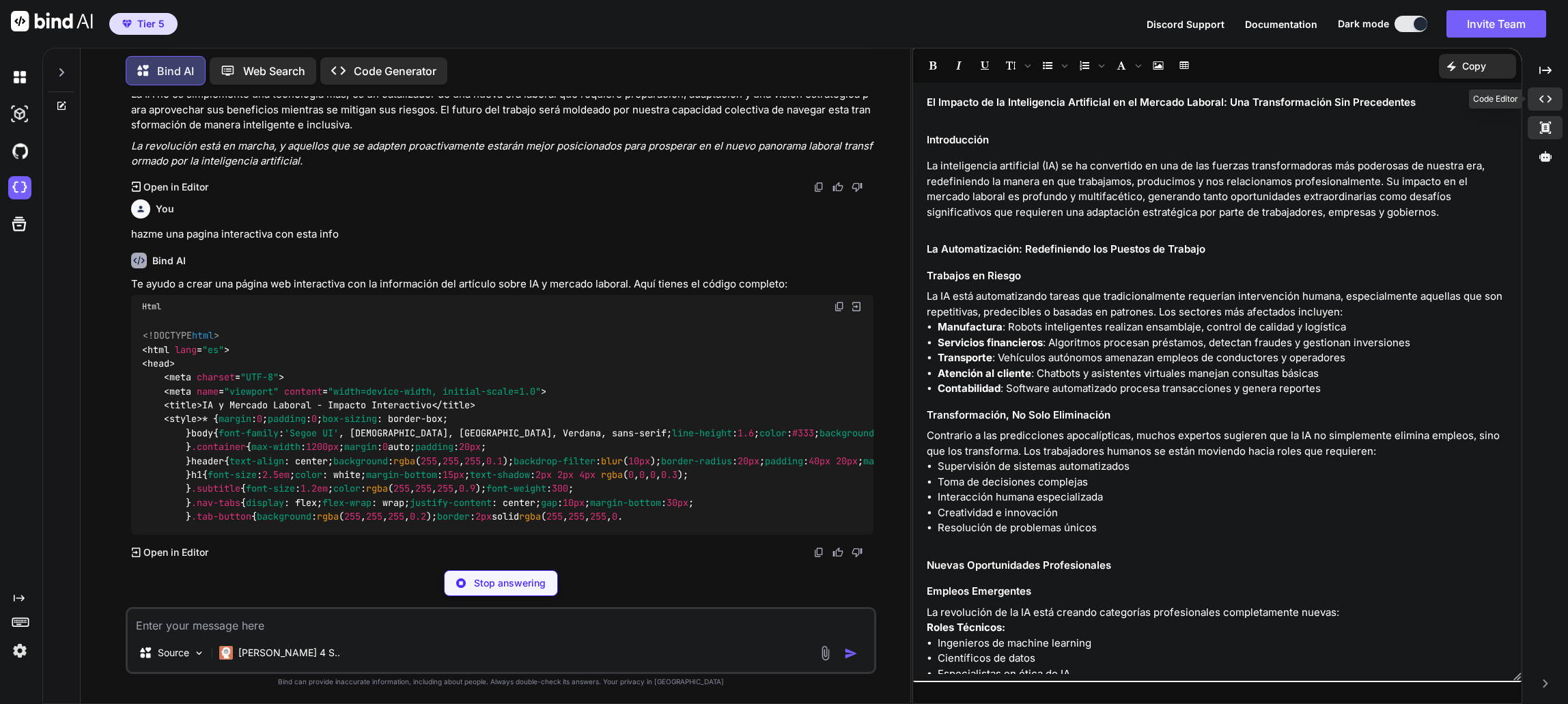
click at [1555, 96] on div "Created with Pixso." at bounding box center [1545, 99] width 35 height 23
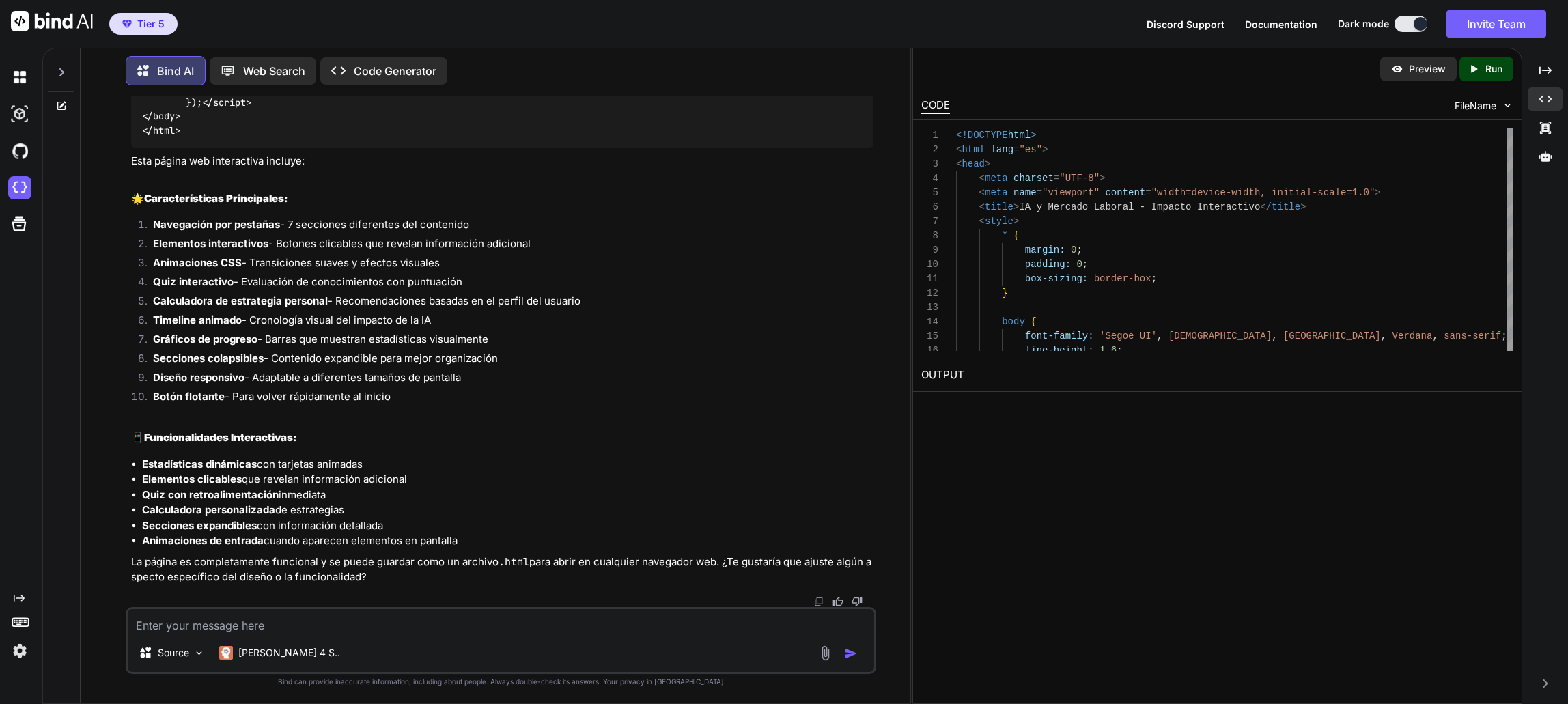
scroll to position [16164, 0]
click at [1481, 72] on icon "Created with Pixso." at bounding box center [1477, 69] width 18 height 12
click at [1077, 399] on div "OUTPUT [URL][DOMAIN_NAME]" at bounding box center [1217, 387] width 609 height 56
click at [1032, 406] on link "[URL][DOMAIN_NAME]" at bounding box center [977, 407] width 111 height 13
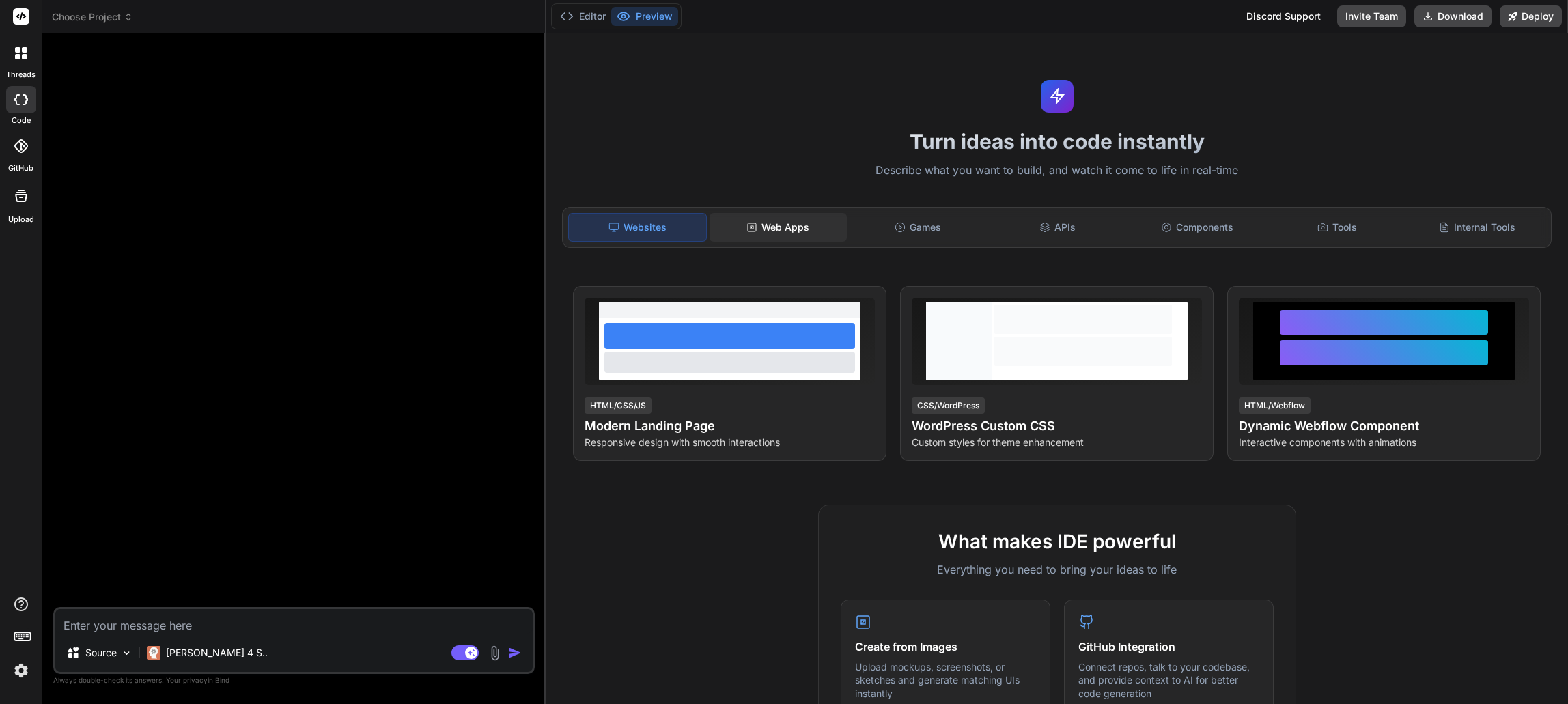
click at [773, 226] on div "Web Apps" at bounding box center [778, 227] width 137 height 29
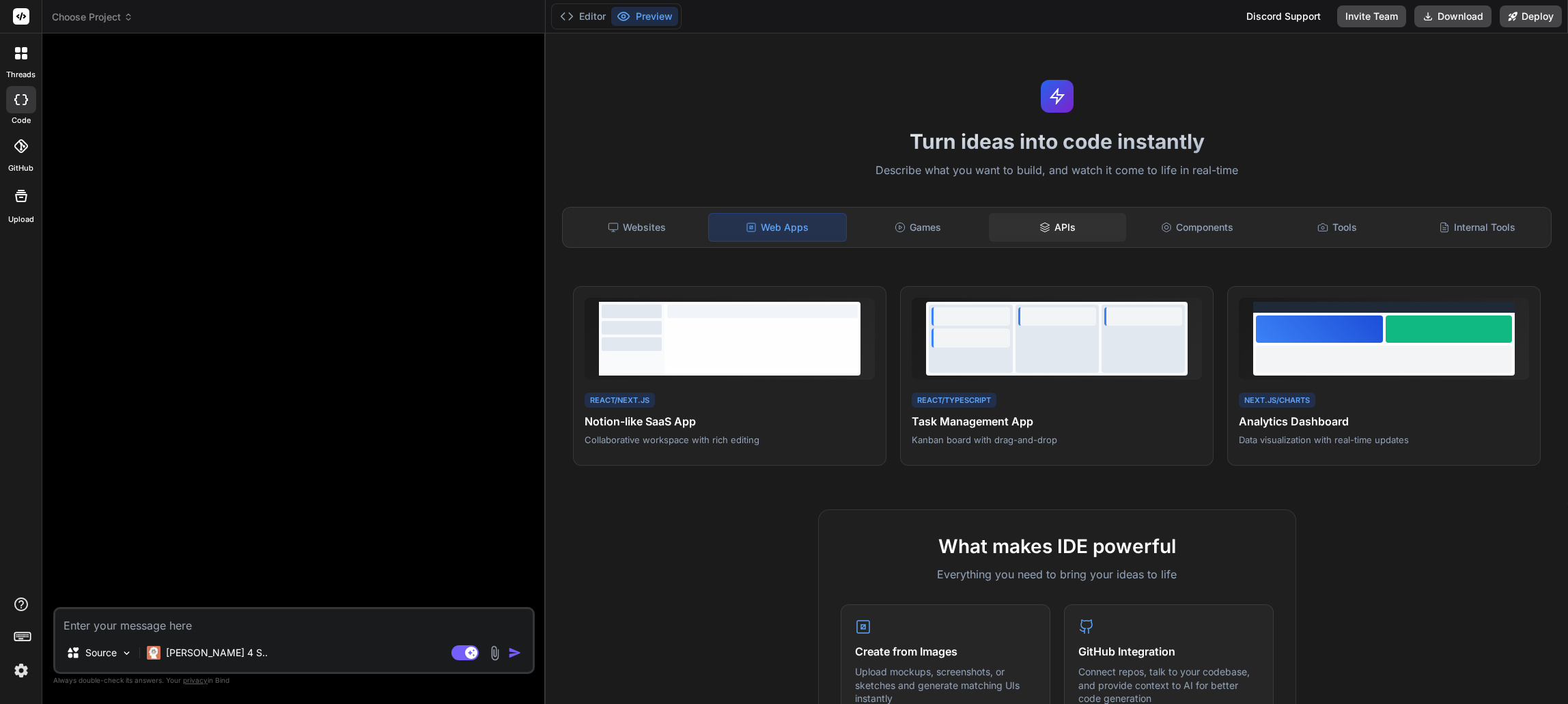
click at [1092, 224] on div "APIs" at bounding box center [1057, 227] width 137 height 29
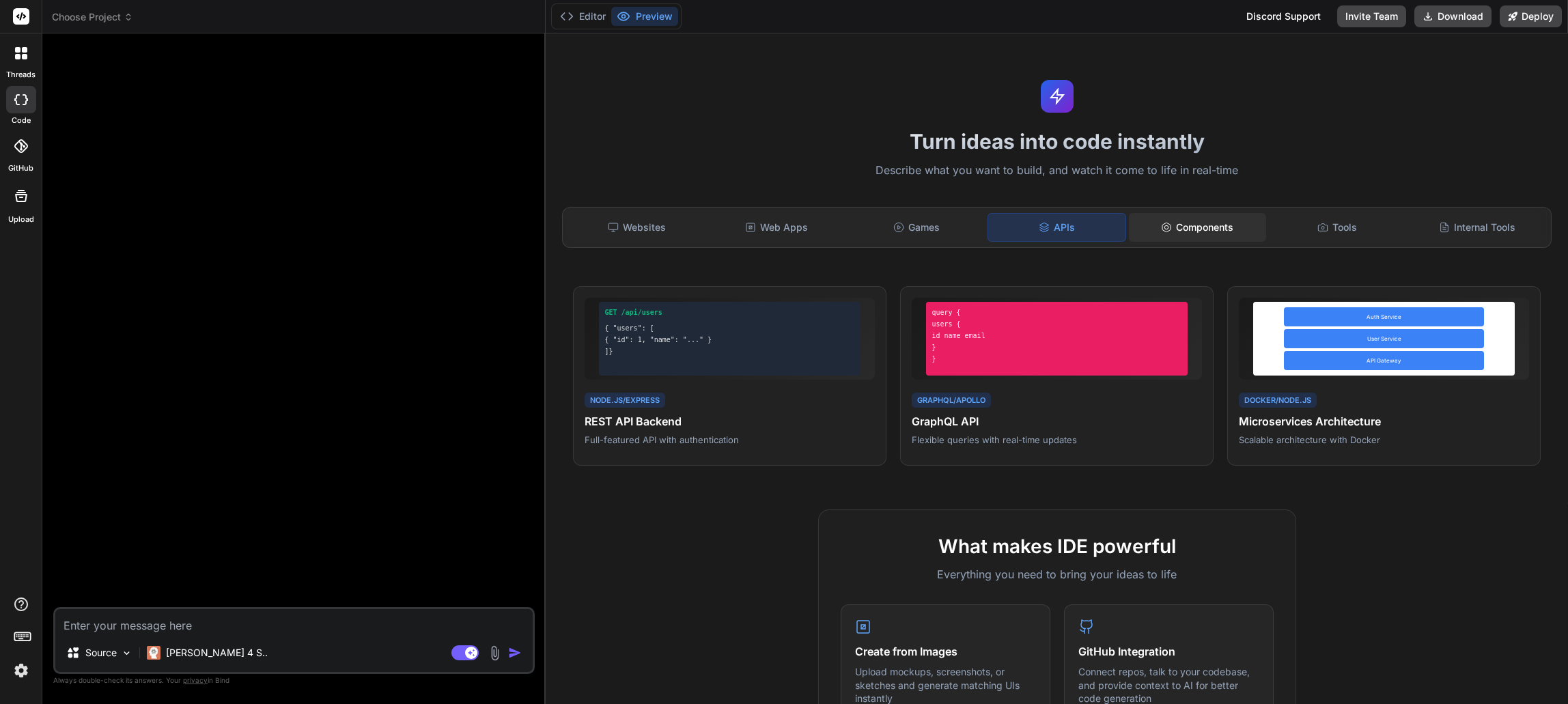
click at [1161, 232] on icon at bounding box center [1166, 227] width 11 height 11
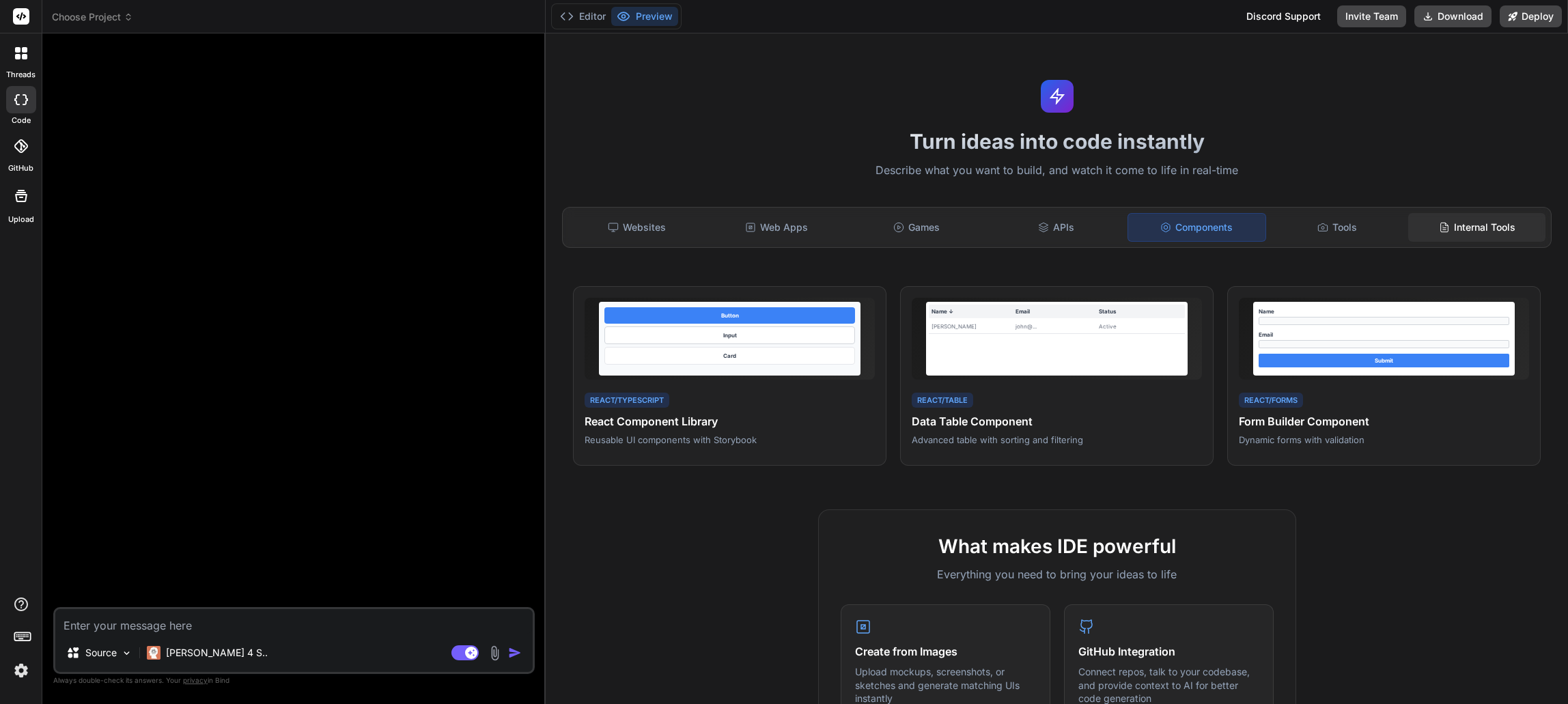
click at [1442, 232] on div "Internal Tools" at bounding box center [1477, 227] width 137 height 29
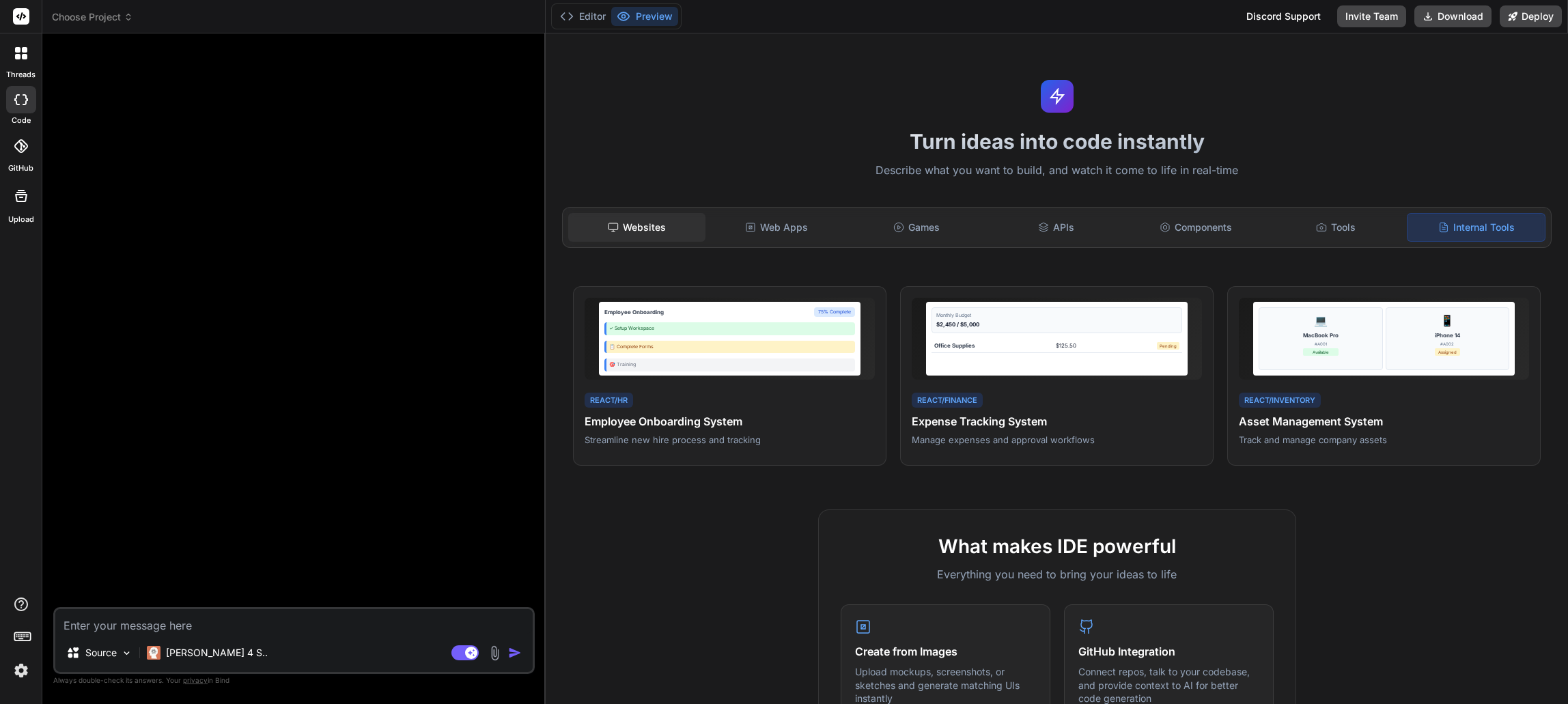
click at [636, 237] on div "Websites" at bounding box center [637, 227] width 137 height 29
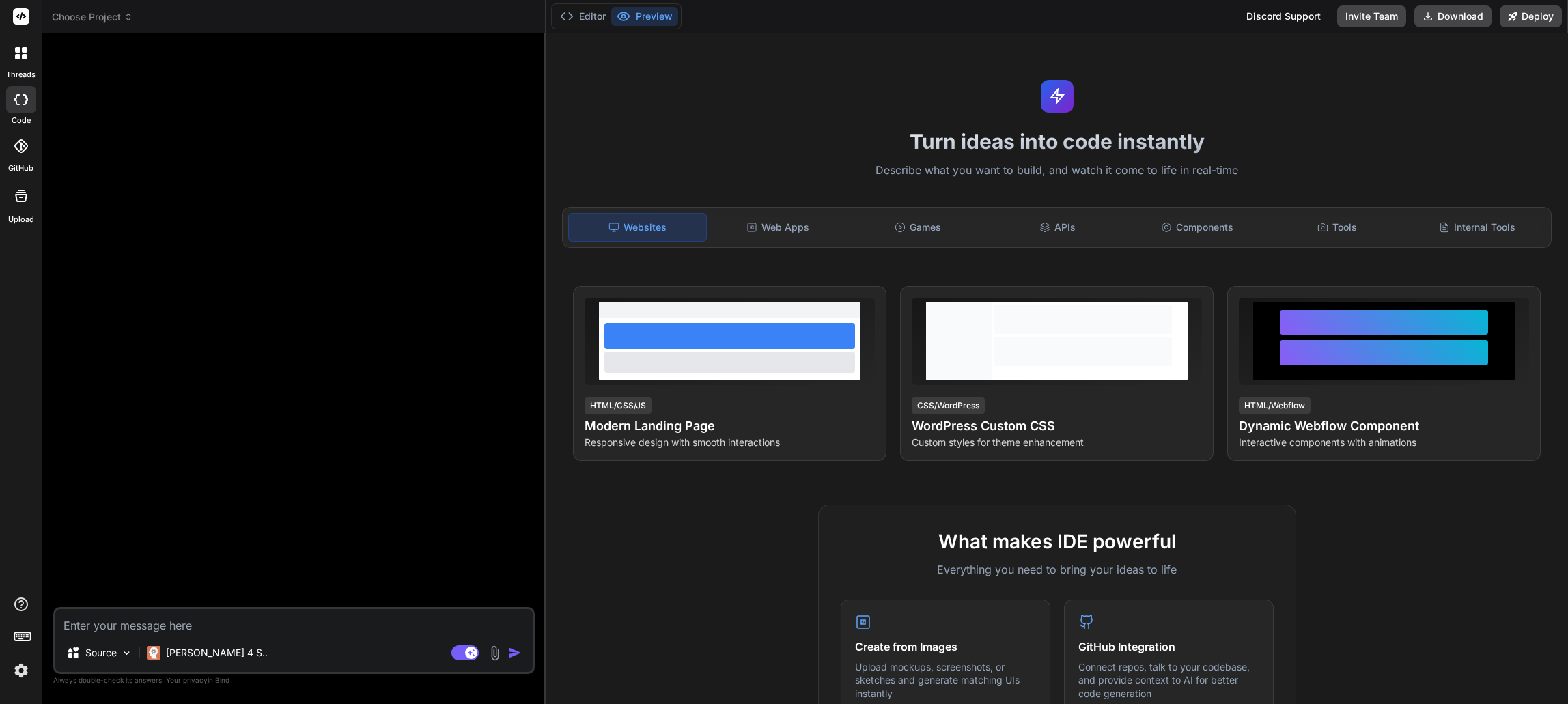
scroll to position [408, 0]
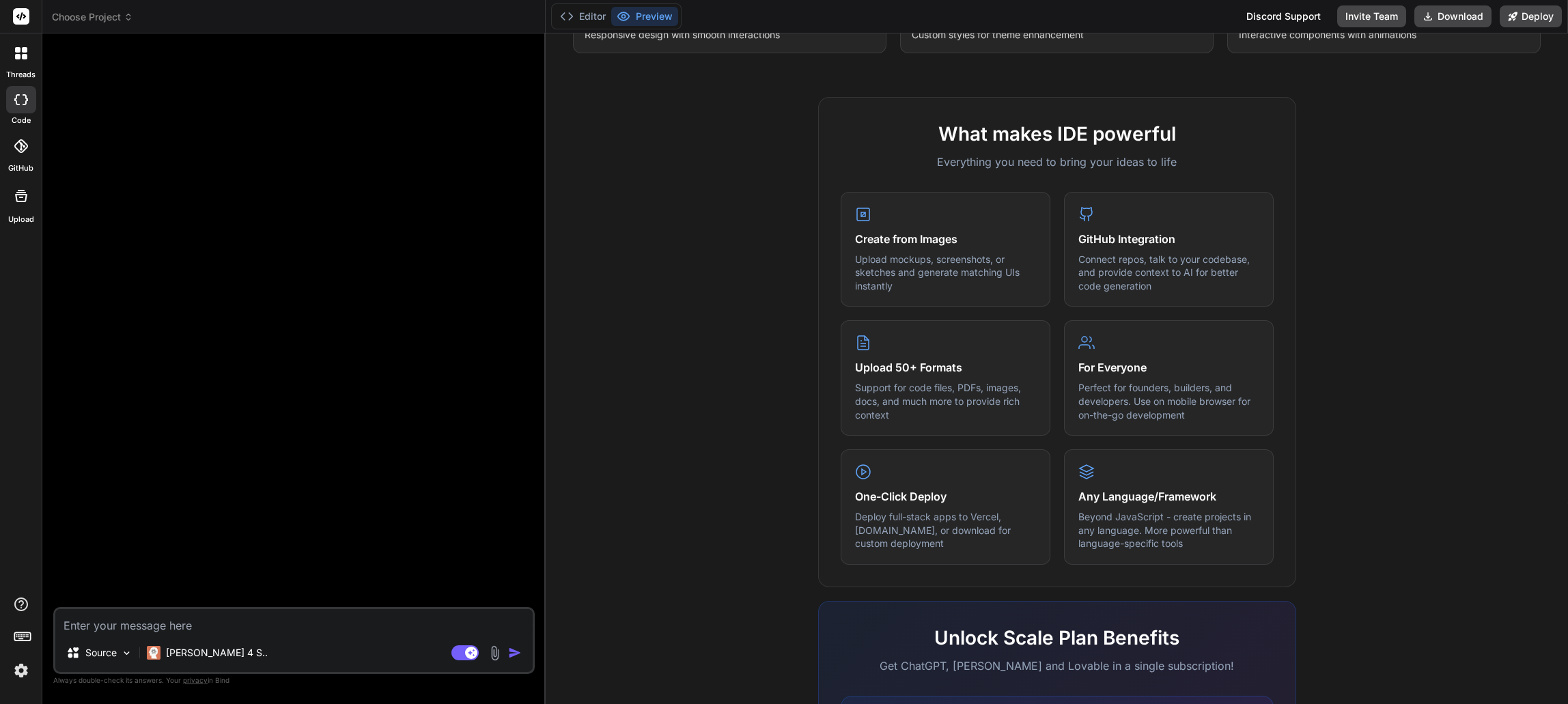
click at [126, 19] on icon at bounding box center [129, 17] width 10 height 10
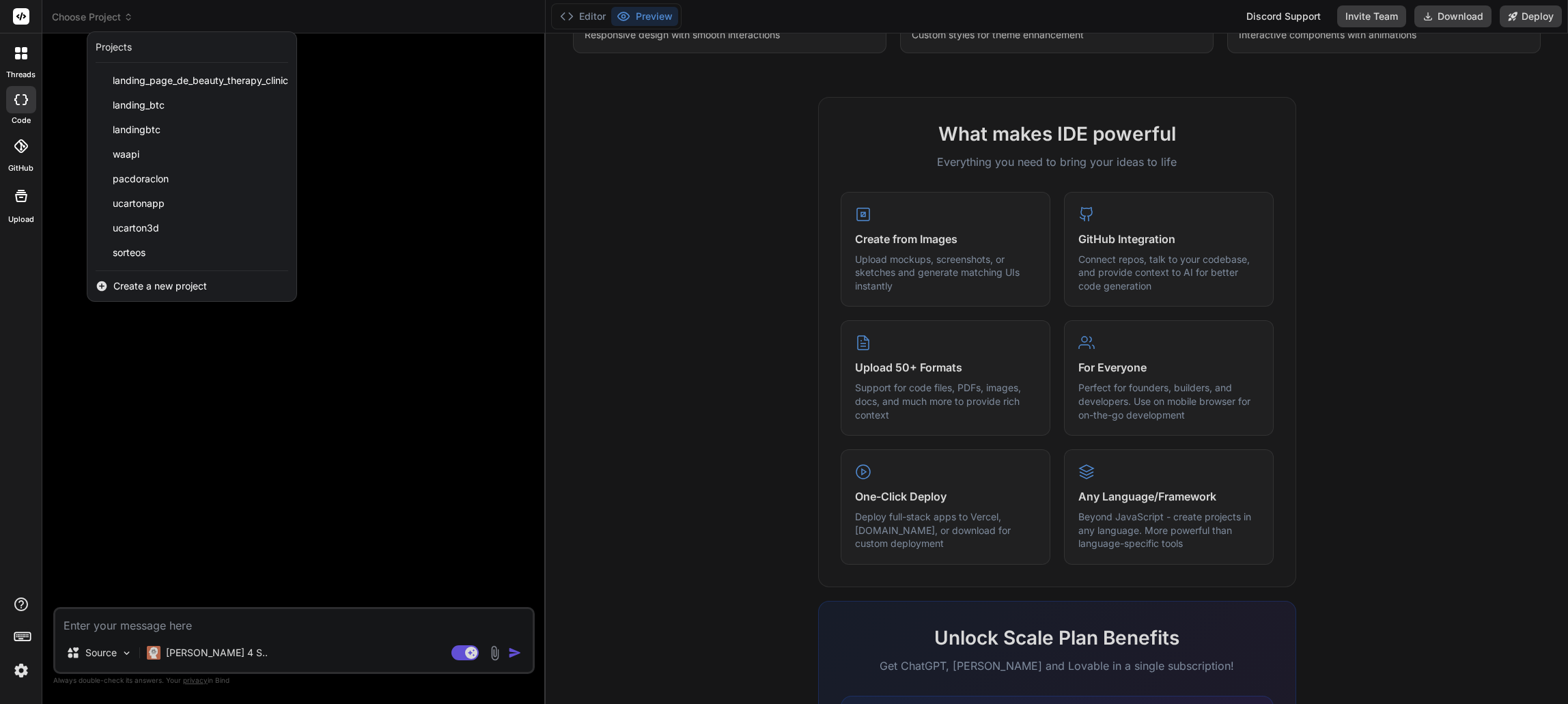
click at [20, 60] on div at bounding box center [20, 53] width 29 height 29
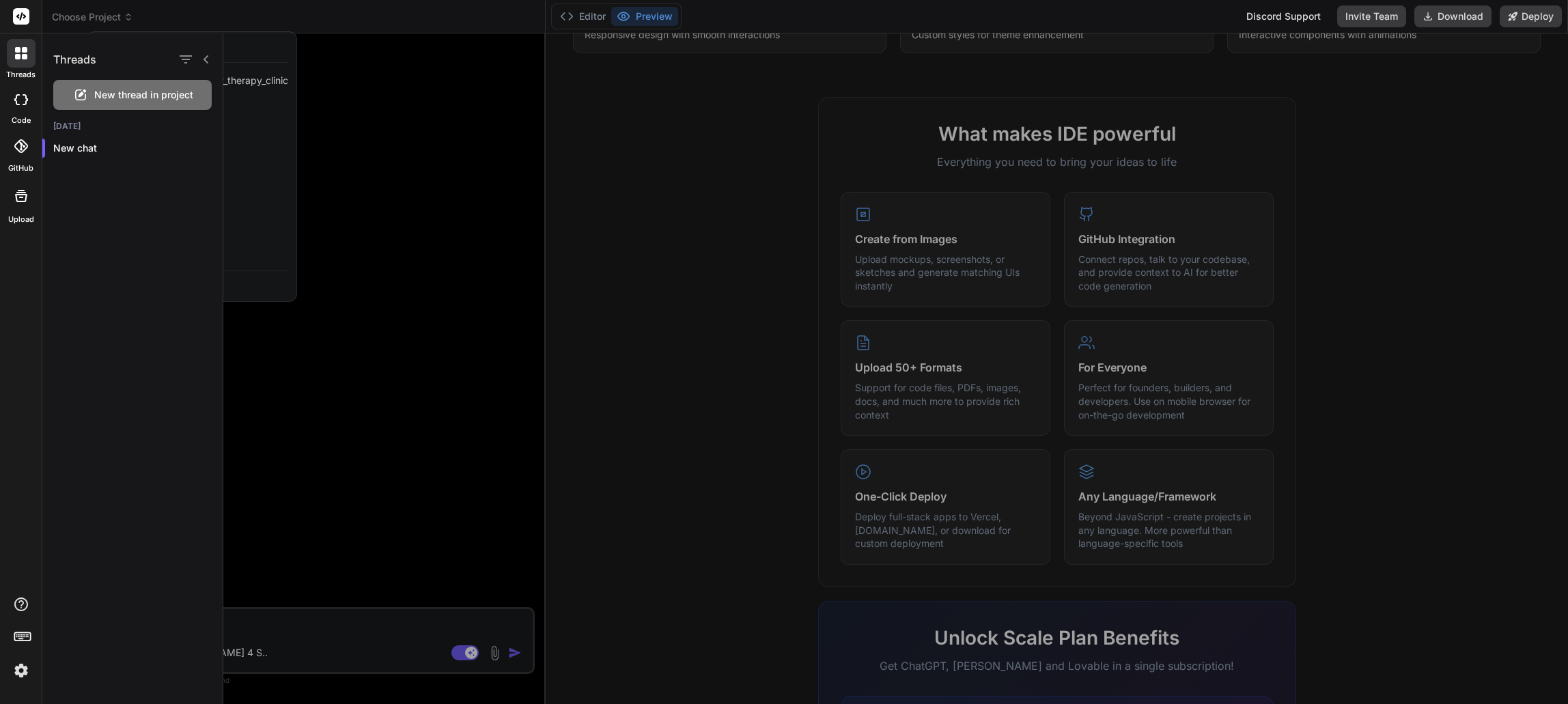
click at [18, 671] on img at bounding box center [21, 671] width 23 height 23
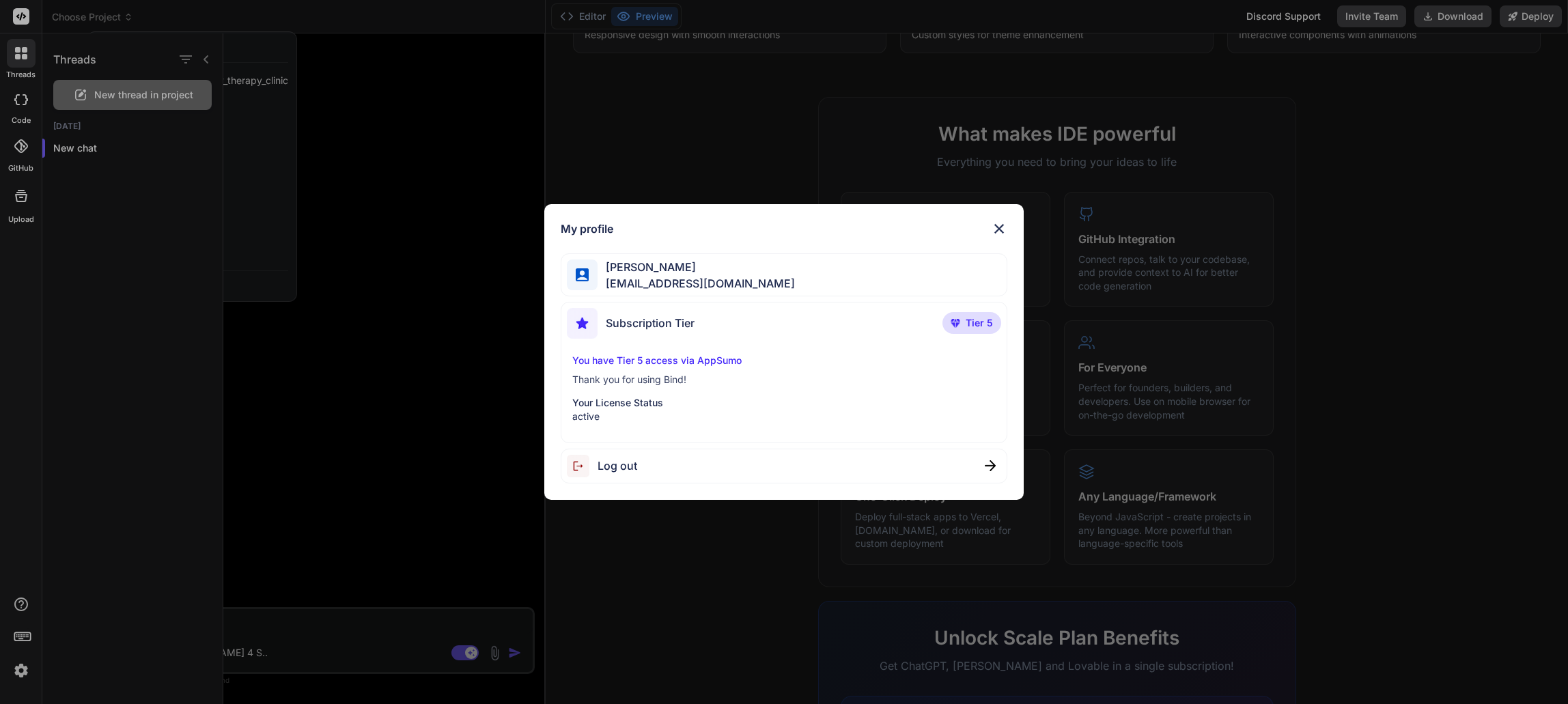
click at [997, 233] on img at bounding box center [999, 228] width 16 height 16
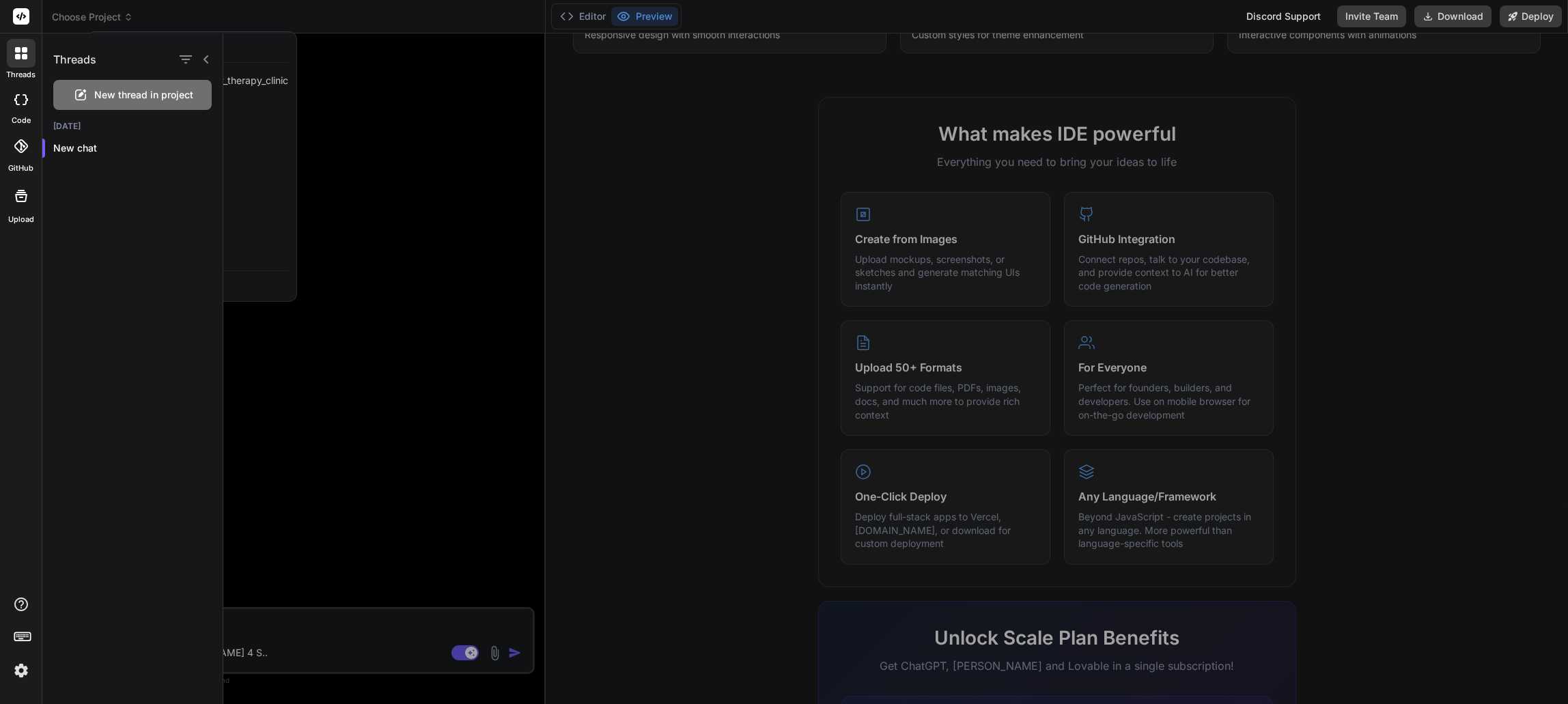
click at [15, 101] on icon at bounding box center [21, 100] width 14 height 11
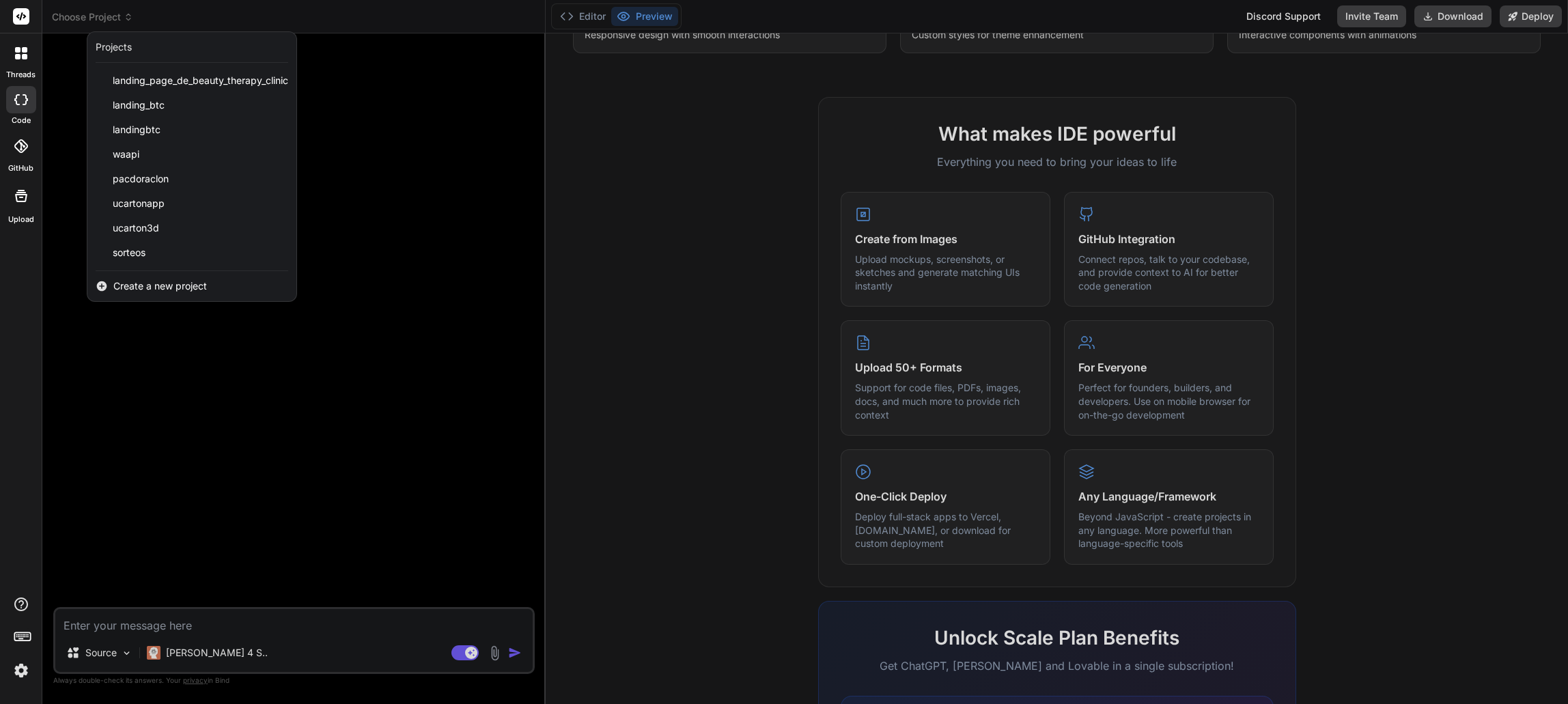
type textarea "x"
click at [15, 150] on icon at bounding box center [21, 146] width 14 height 14
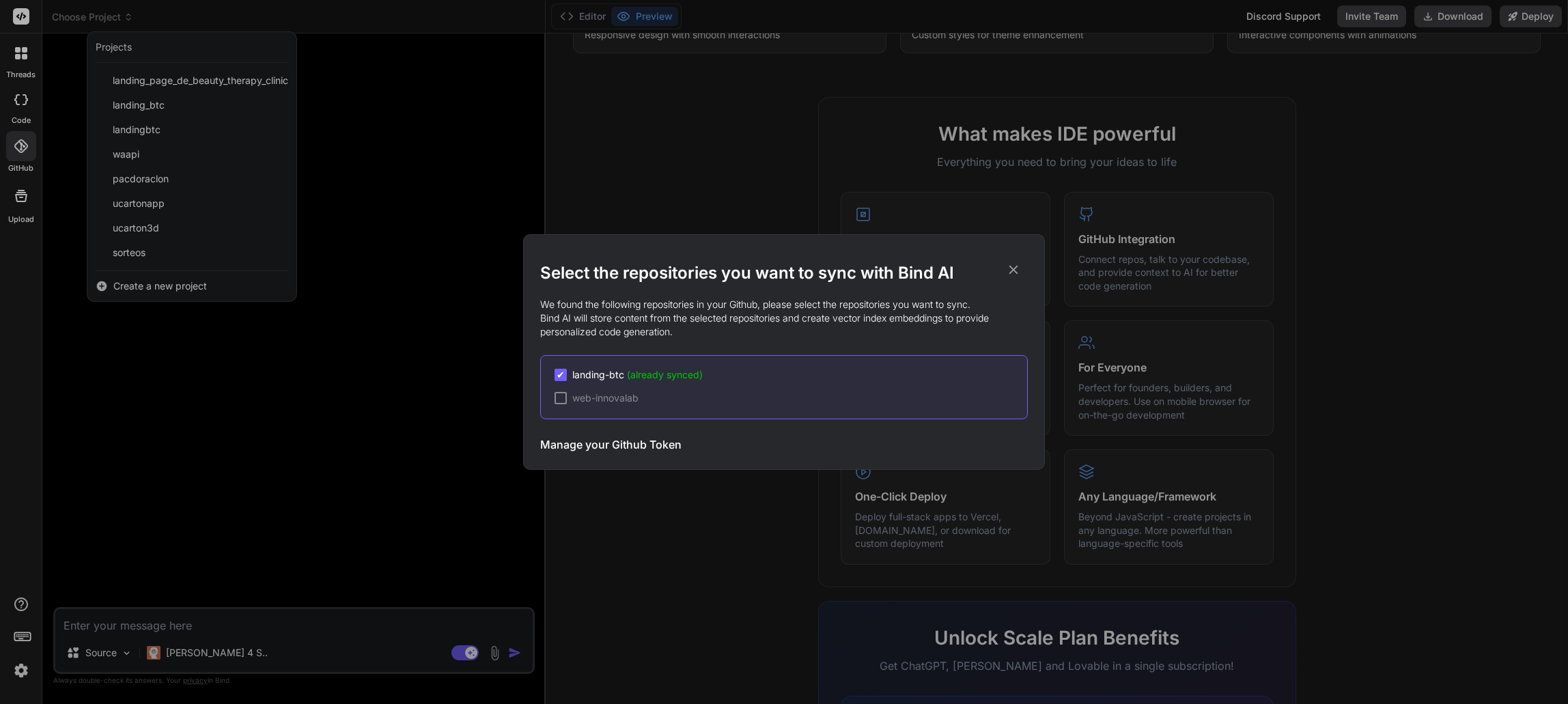
click at [15, 216] on div "Select the repositories you want to sync with Bind AI We found the following re…" at bounding box center [784, 352] width 1568 height 704
